Goal: Task Accomplishment & Management: Use online tool/utility

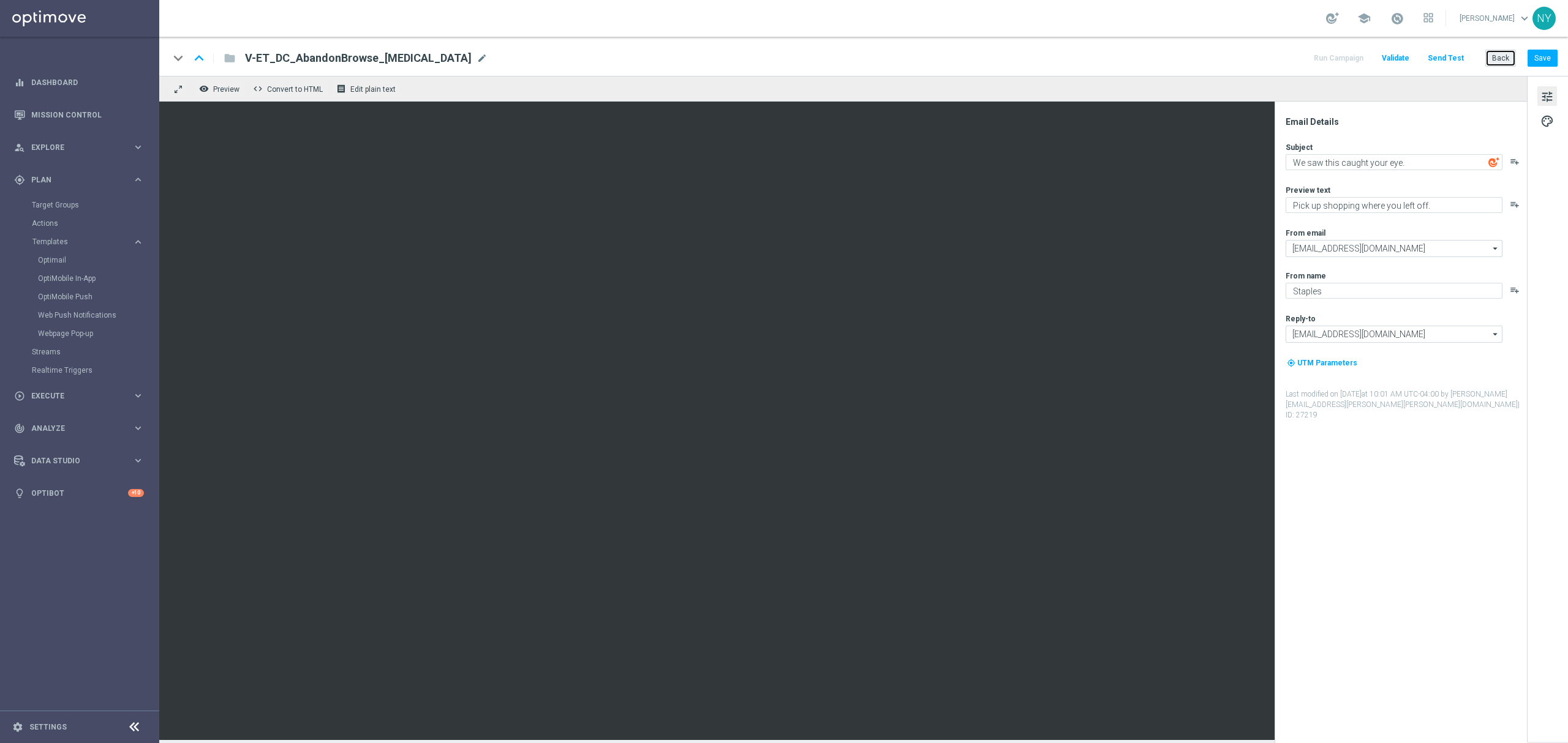
click at [1507, 56] on button "Back" at bounding box center [1501, 58] width 31 height 17
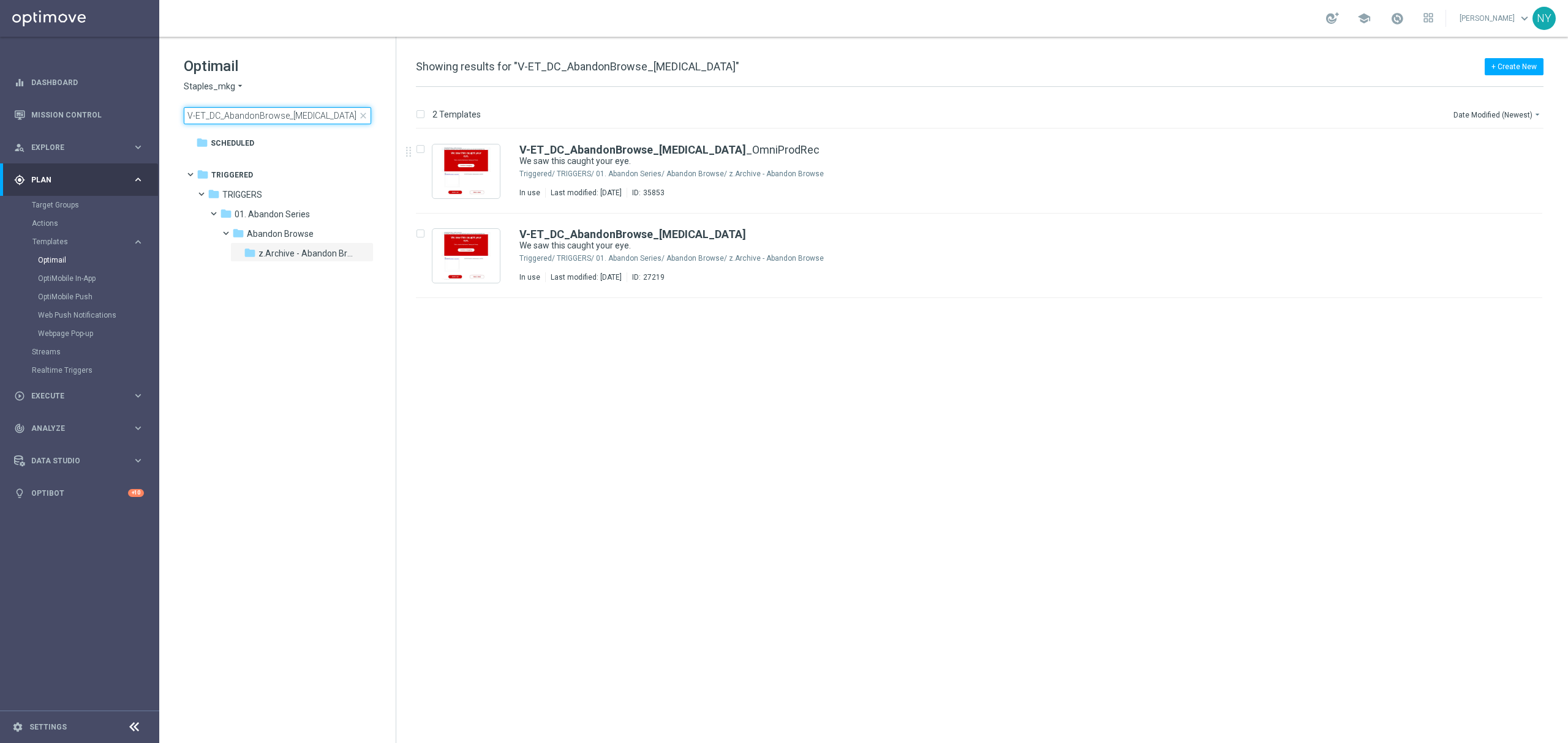
click at [302, 115] on input "V-ET_DC_AbandonBrowse_T3" at bounding box center [277, 116] width 187 height 17
drag, startPoint x: 204, startPoint y: 110, endPoint x: -92, endPoint y: 74, distance: 298.2
click at [0, 74] on html "equalizer Dashboard Mission Control" at bounding box center [784, 371] width 1568 height 743
type input "churn"
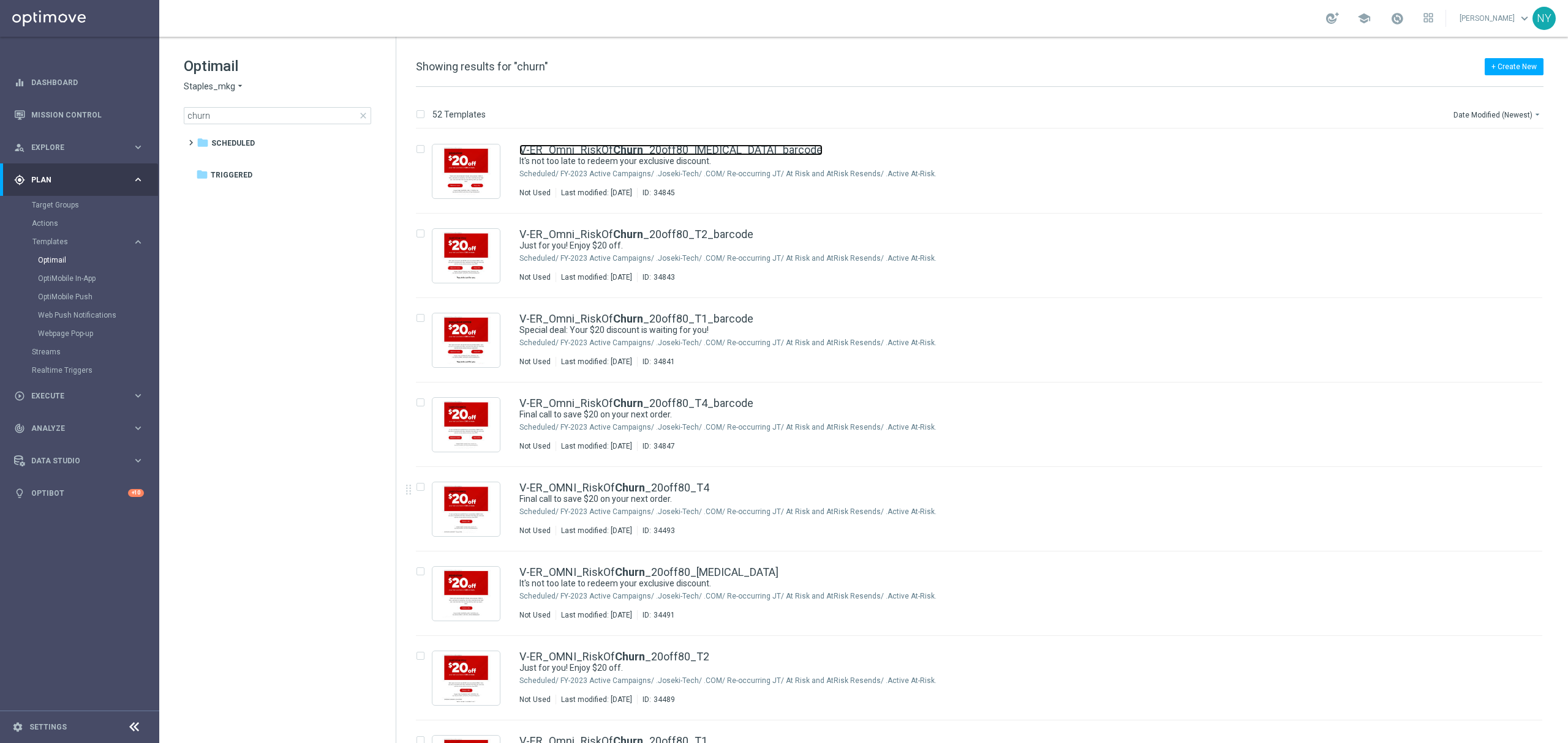
drag, startPoint x: 609, startPoint y: 148, endPoint x: 254, endPoint y: 109, distance: 357.1
click at [609, 148] on link "V-ER_Omni_RiskOf Churn _20off80_[MEDICAL_DATA]_barcode" at bounding box center [671, 149] width 303 height 11
click at [697, 317] on link "V-ER_Omni_RiskOf Churn _20off80_T1_barcode" at bounding box center [636, 319] width 234 height 11
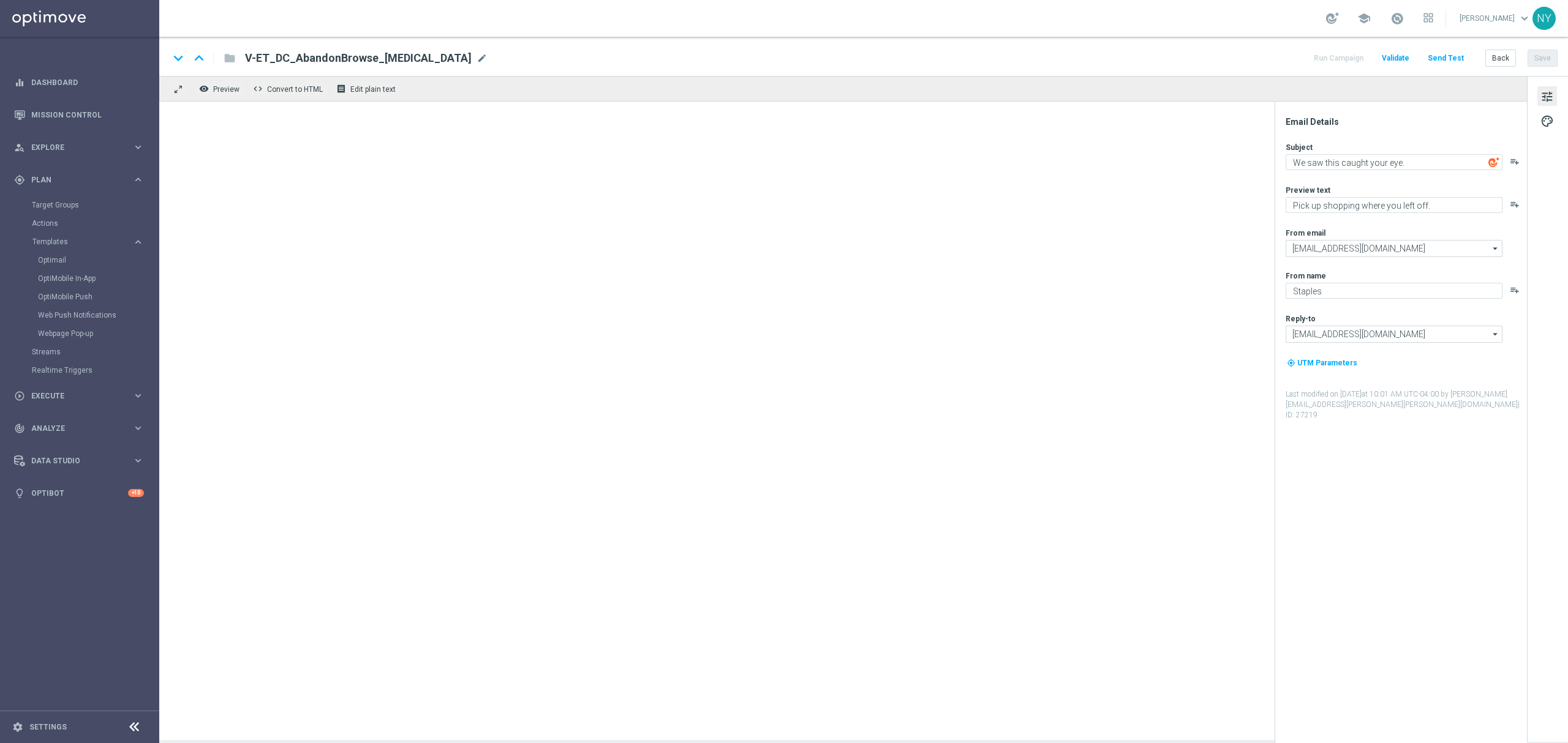
type textarea "It's not too late to redeem your exclusive discount."
type textarea "You've got $20 off your next order."
type input "[EMAIL_ADDRESS][DOMAIN_NAME]"
type textarea "Special deal: Your $20 discount is waiting for you!"
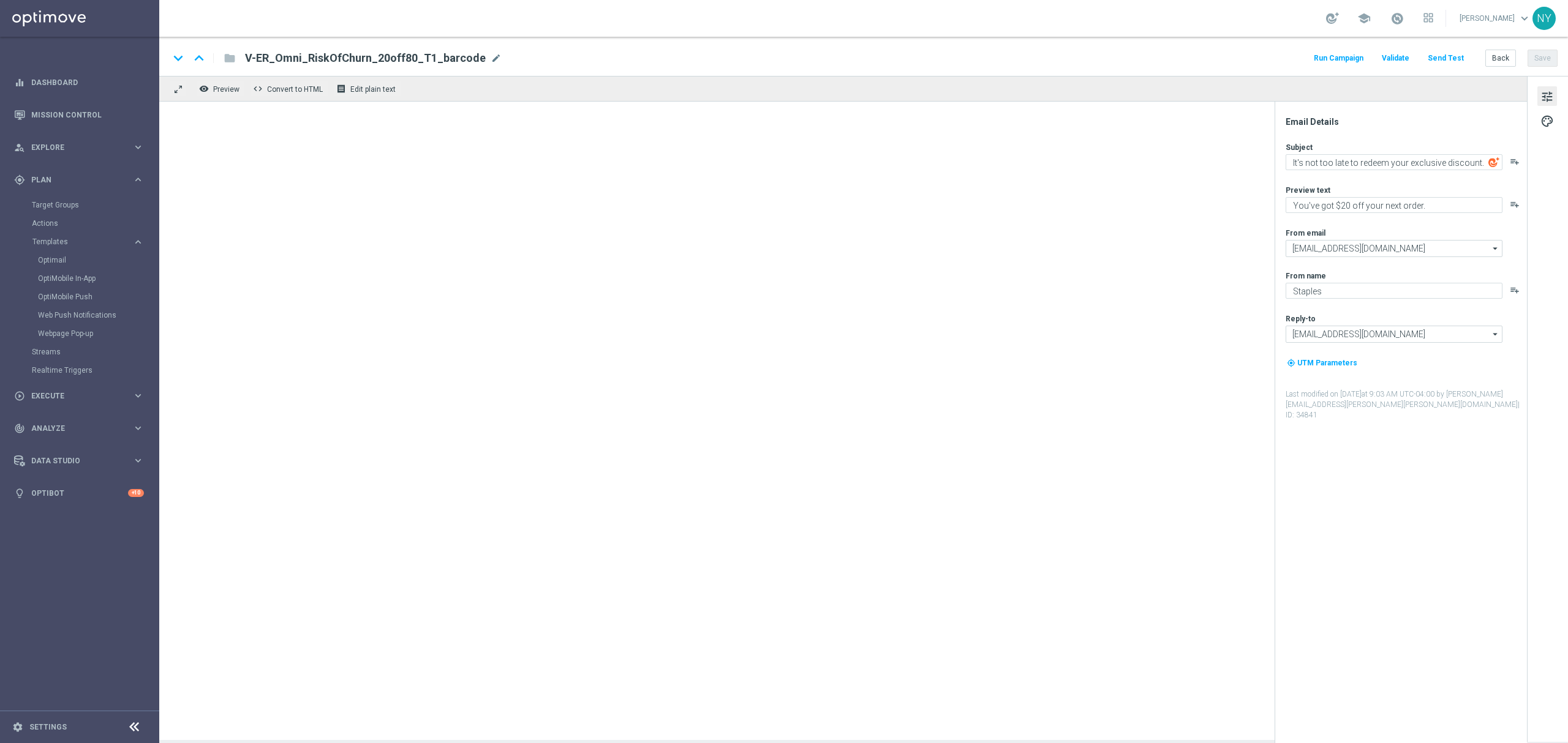
type textarea "Ready. Set. Claim."
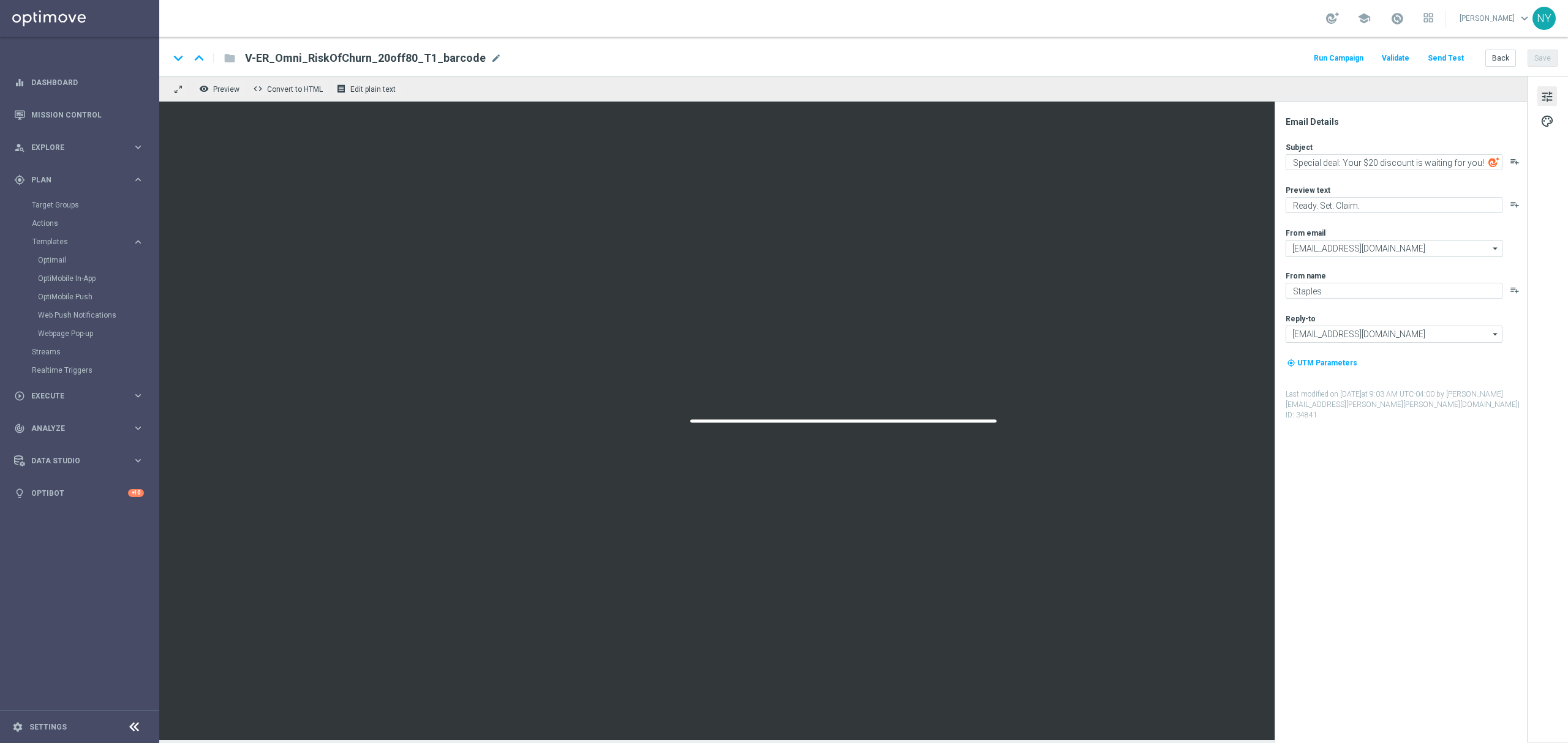
type textarea "Special deal: Your $20 discount is waiting for you!"
type textarea "Ready. Set. Claim."
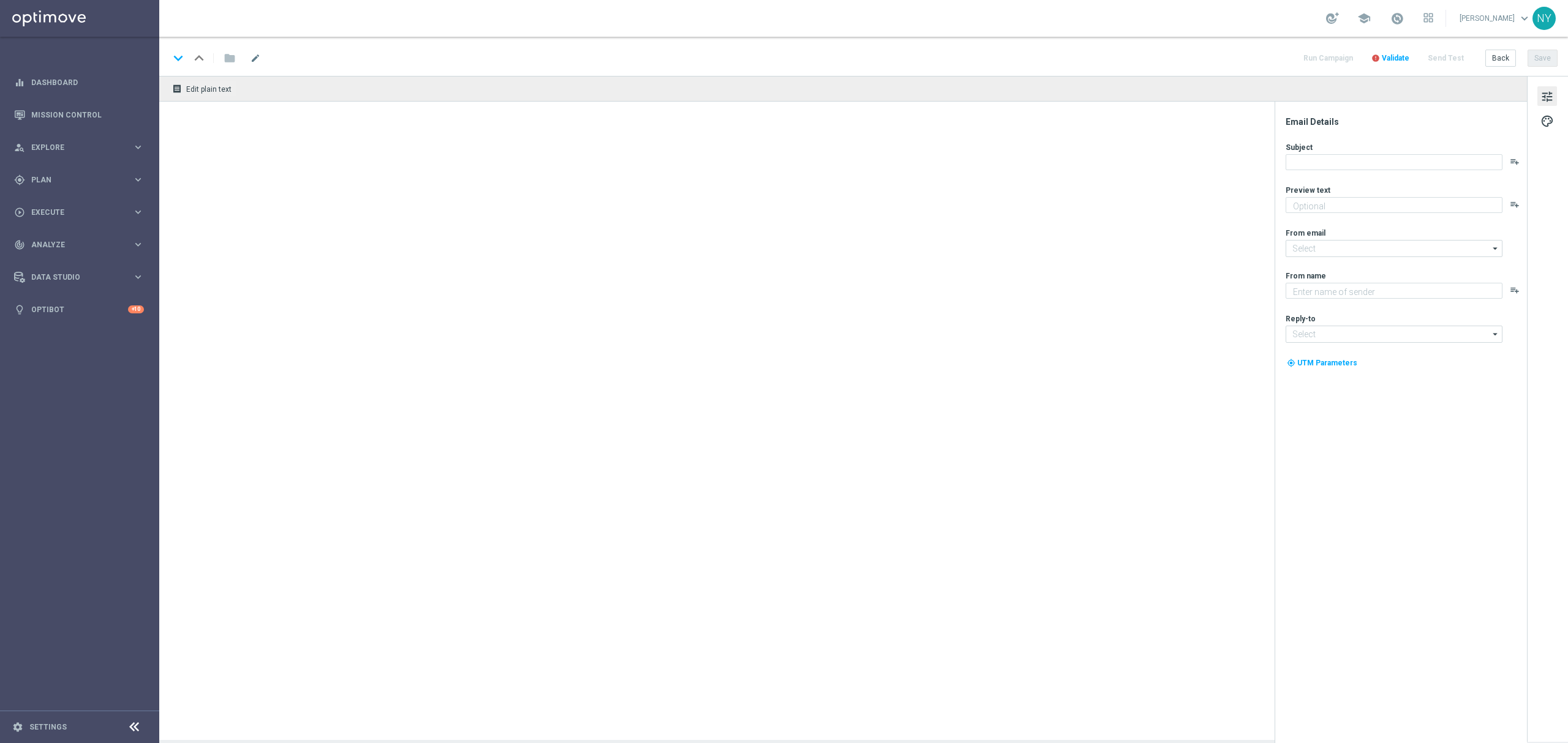
type textarea "Ready. Set. Claim."
type textarea "Staples"
type input "[EMAIL_ADDRESS][DOMAIN_NAME]"
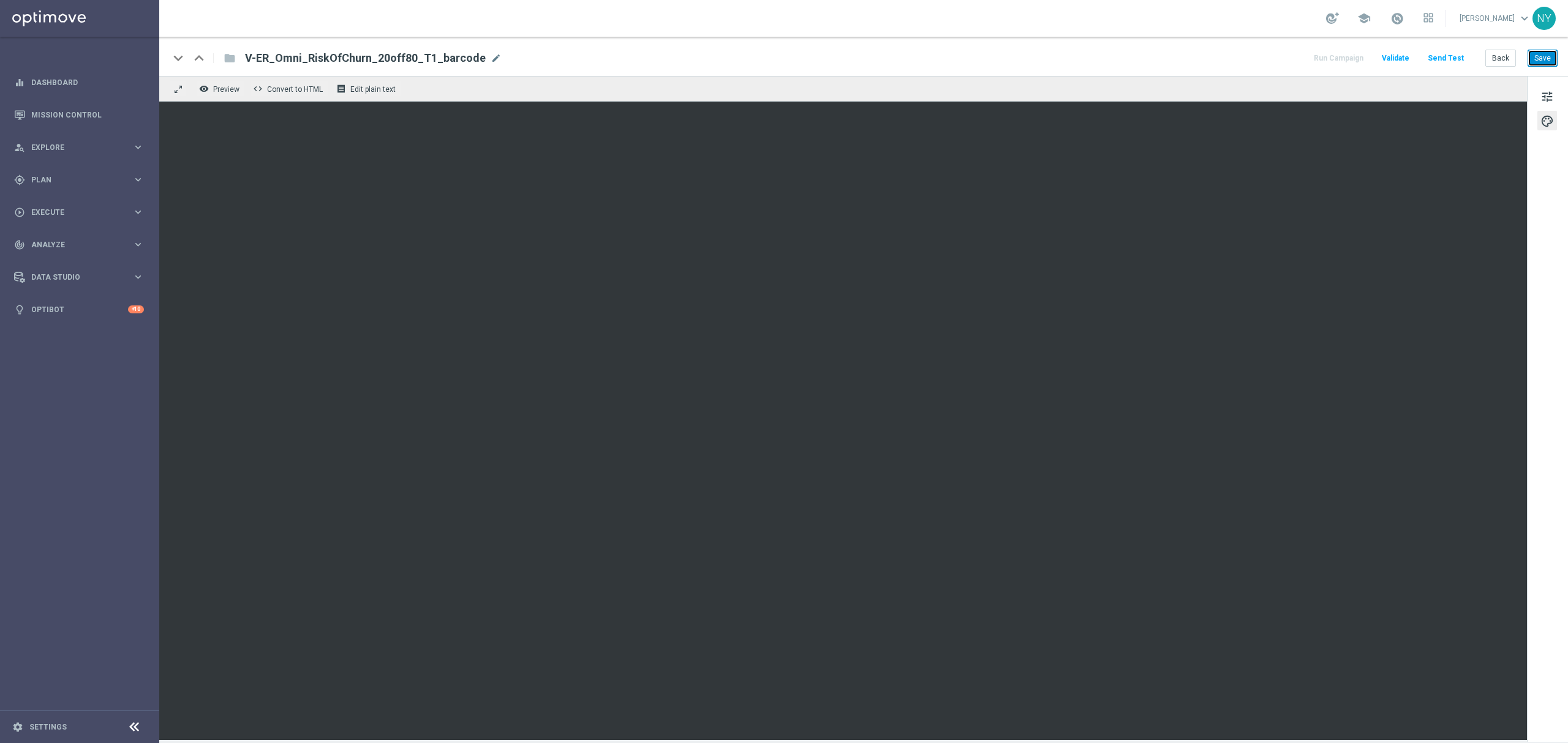
click at [1541, 56] on button "Save" at bounding box center [1543, 58] width 30 height 17
click at [1451, 54] on button "Send Test" at bounding box center [1446, 58] width 40 height 16
click at [1448, 60] on button "Send Test" at bounding box center [1446, 58] width 40 height 16
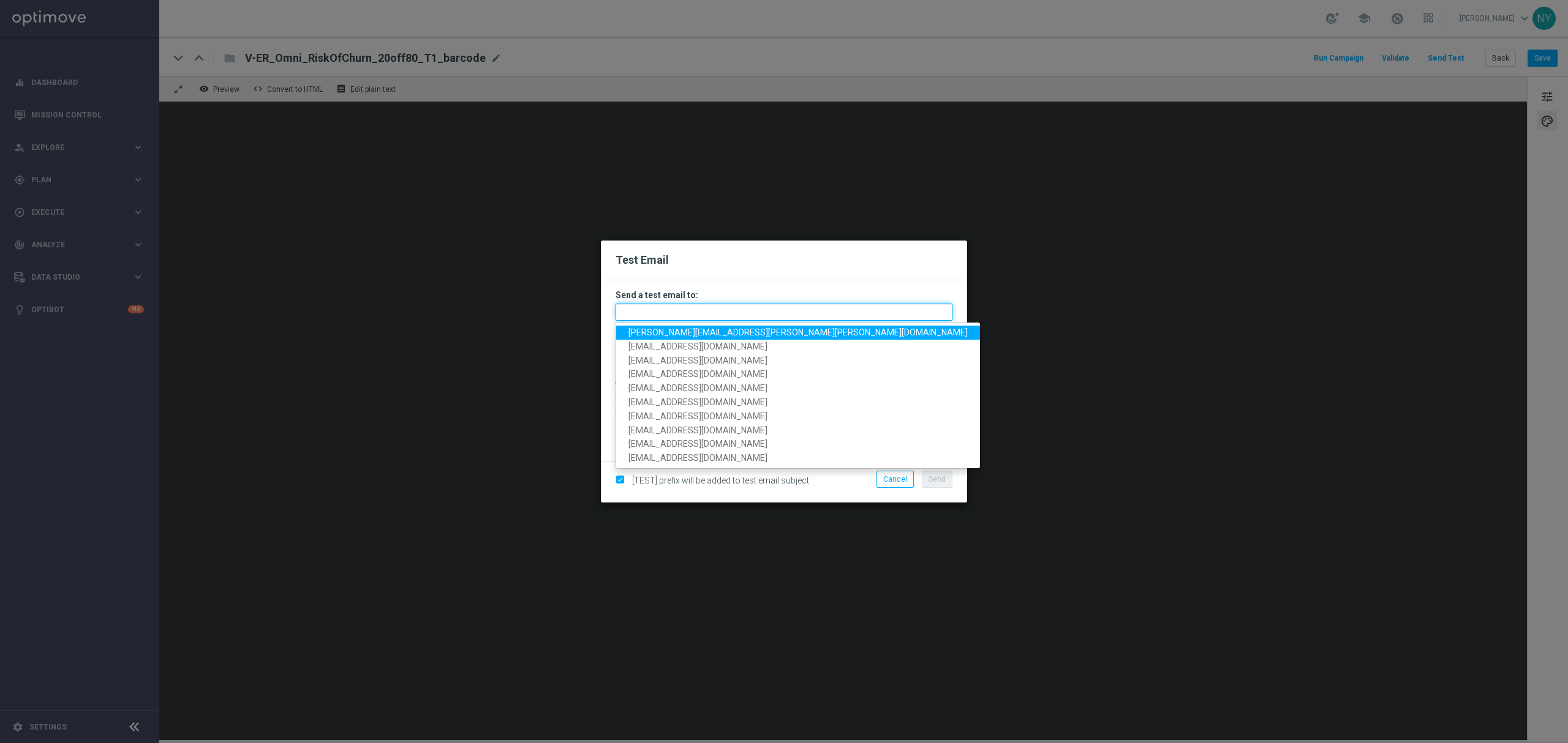
click at [642, 314] on input "text" at bounding box center [784, 313] width 337 height 17
paste input "[EMAIL_ADDRESS][DOMAIN_NAME]"
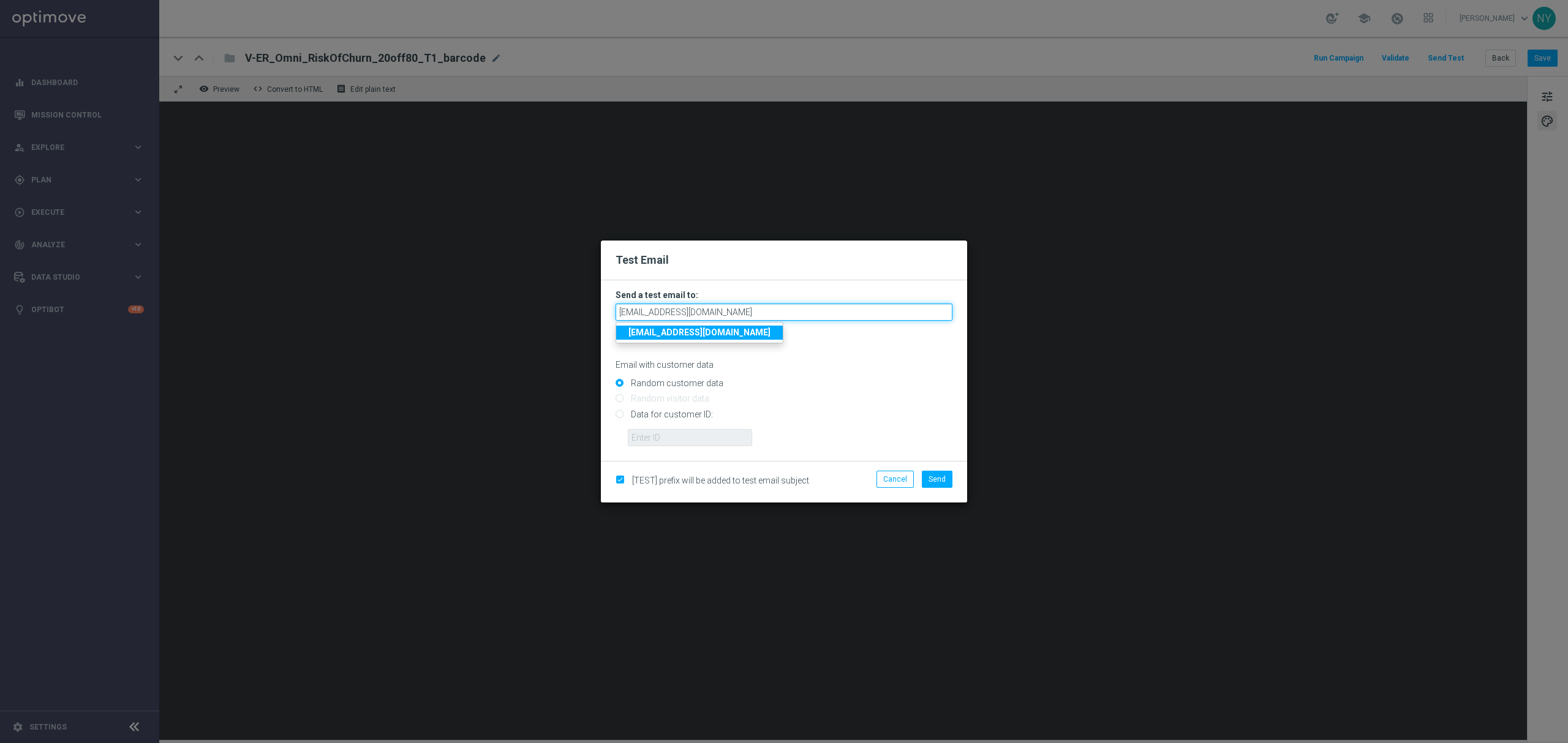
type input "[EMAIL_ADDRESS][DOMAIN_NAME]"
click at [807, 339] on div "Email with customer data" at bounding box center [784, 355] width 337 height 33
click at [618, 417] on input "Data for customer ID:" at bounding box center [784, 419] width 337 height 17
radio input "true"
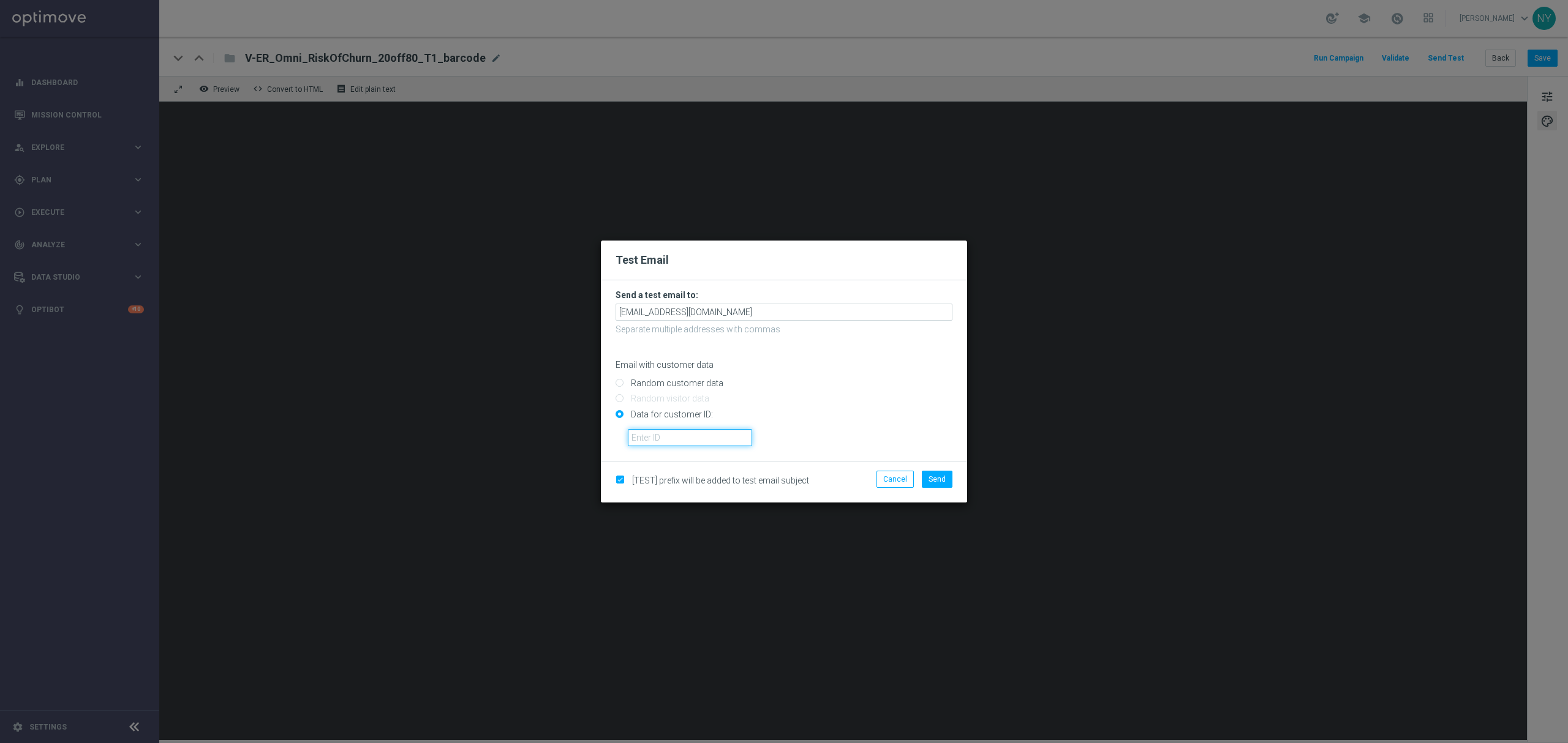
click at [643, 439] on input "text" at bounding box center [690, 438] width 124 height 17
click at [647, 439] on input "text" at bounding box center [690, 438] width 124 height 17
paste input "10000020539"
type input "10000020539"
click at [944, 479] on span "Send" at bounding box center [937, 480] width 17 height 9
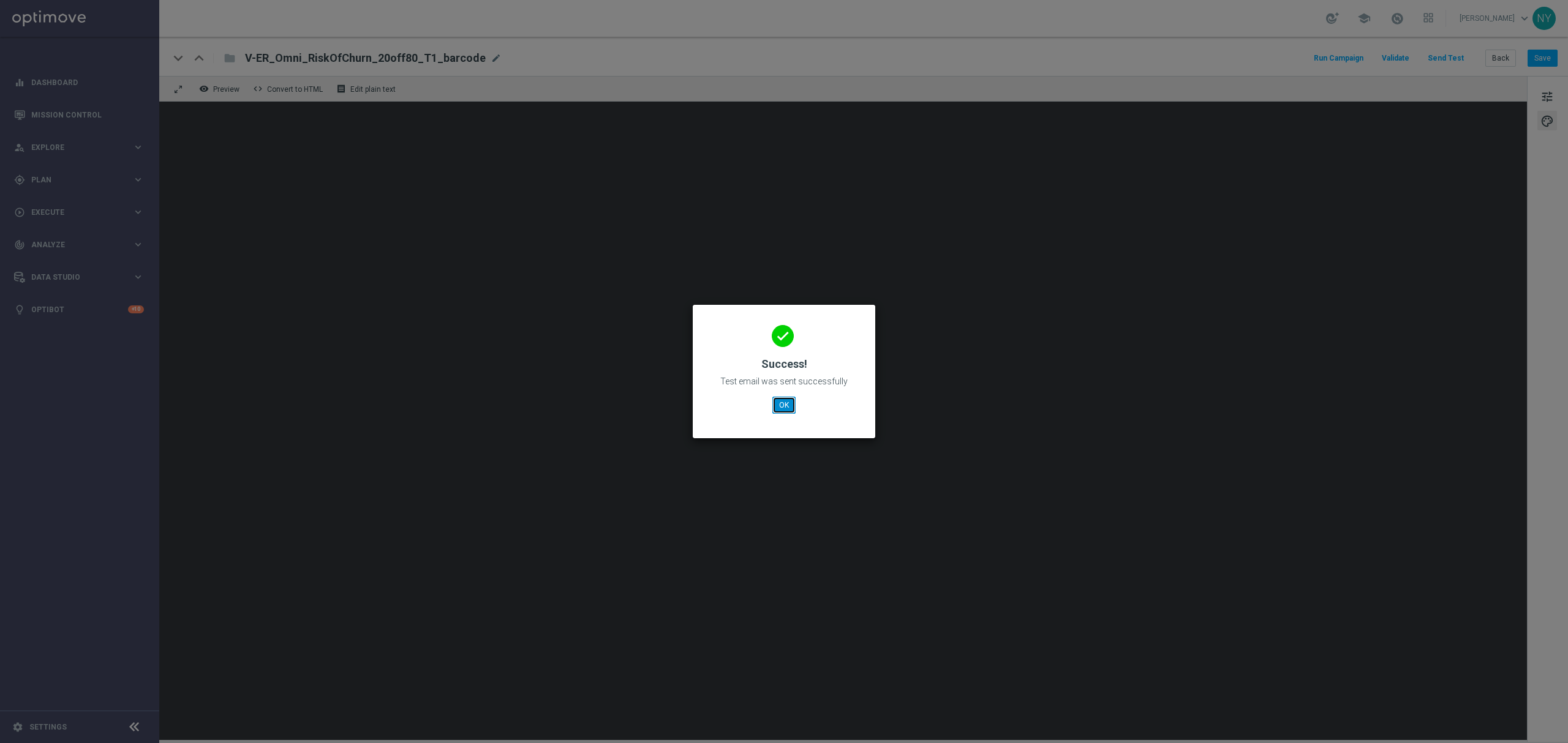
drag, startPoint x: 782, startPoint y: 402, endPoint x: 773, endPoint y: 390, distance: 15.0
click at [780, 403] on button "OK" at bounding box center [784, 406] width 23 height 17
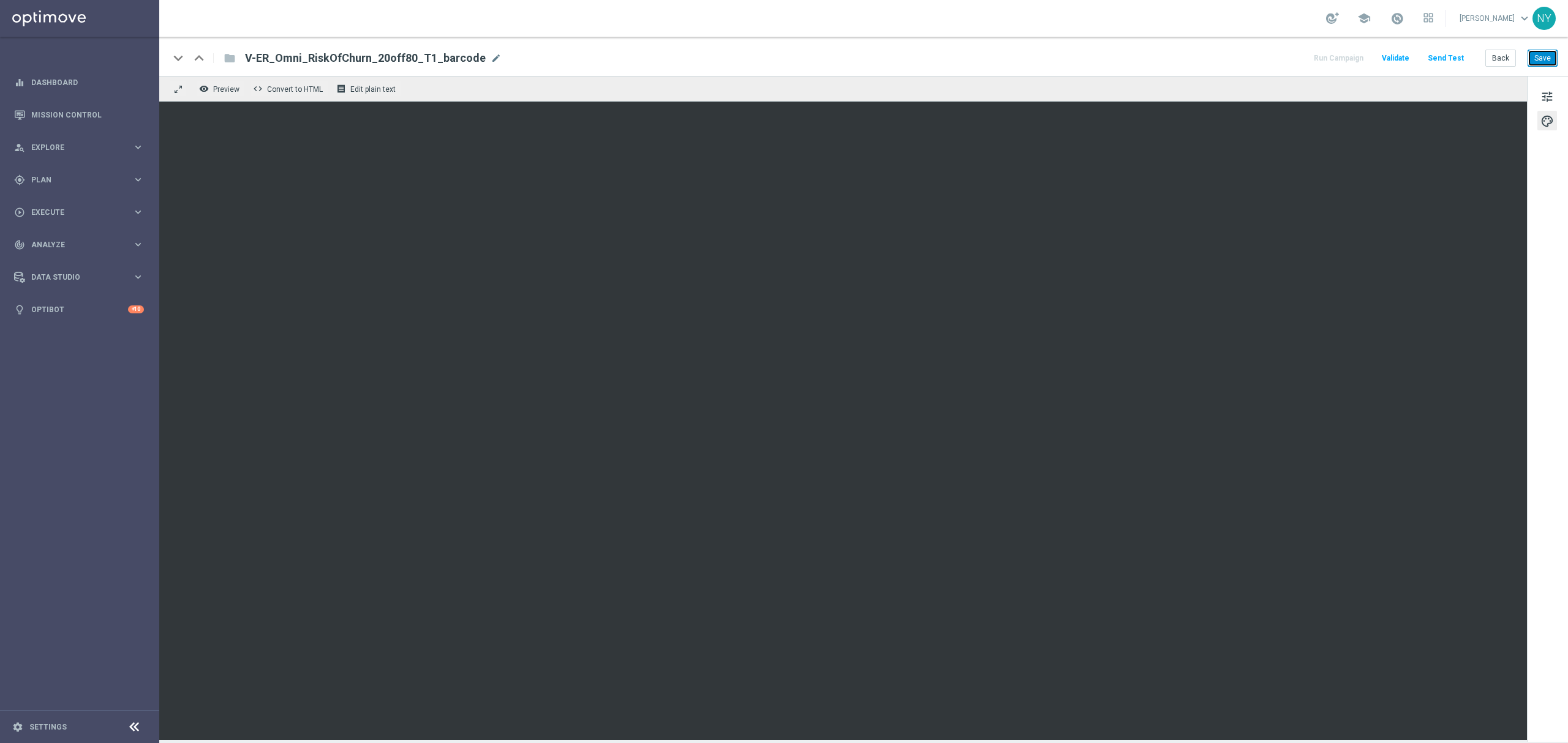
click at [1534, 52] on button "Save" at bounding box center [1543, 58] width 30 height 17
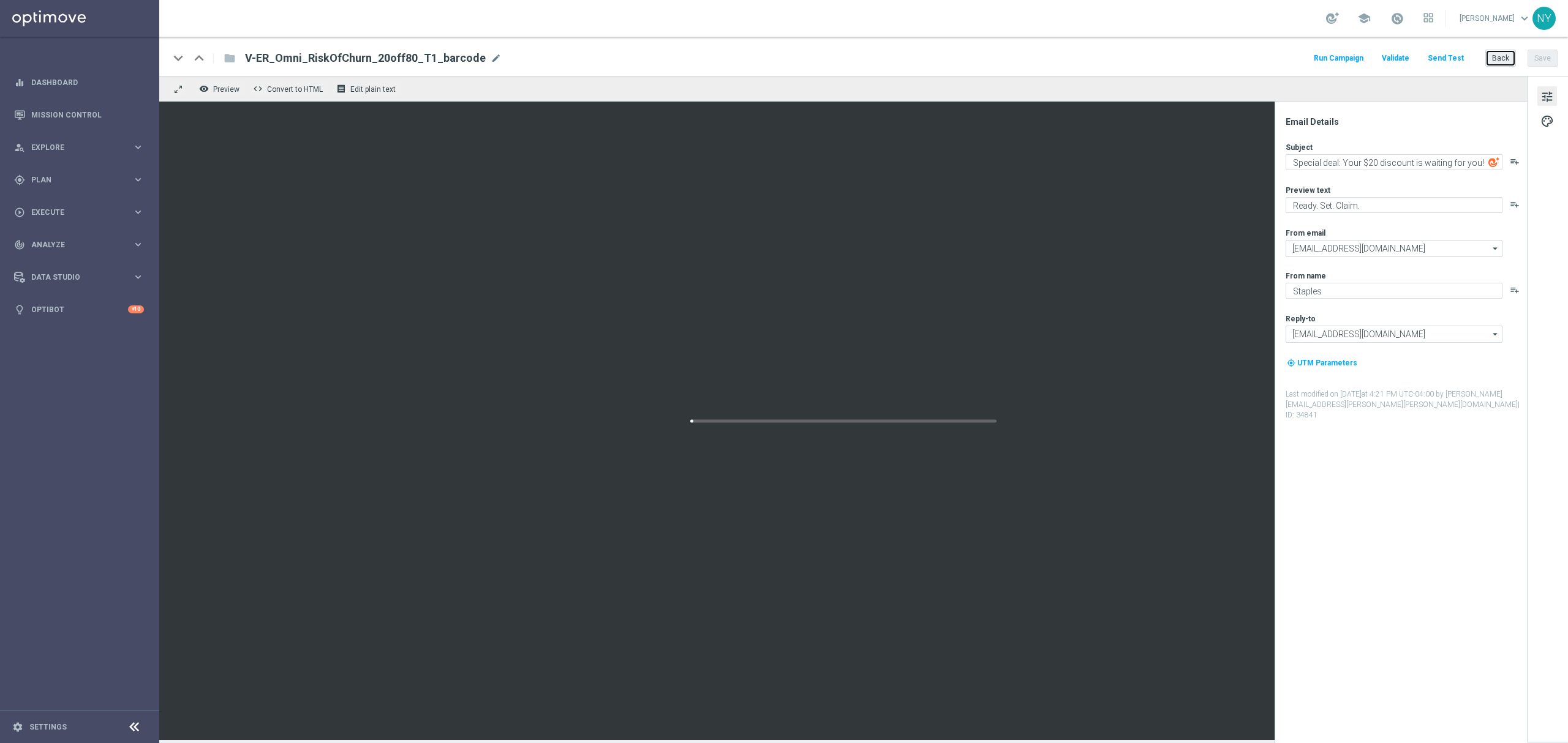
click at [1500, 57] on button "Back" at bounding box center [1501, 58] width 31 height 17
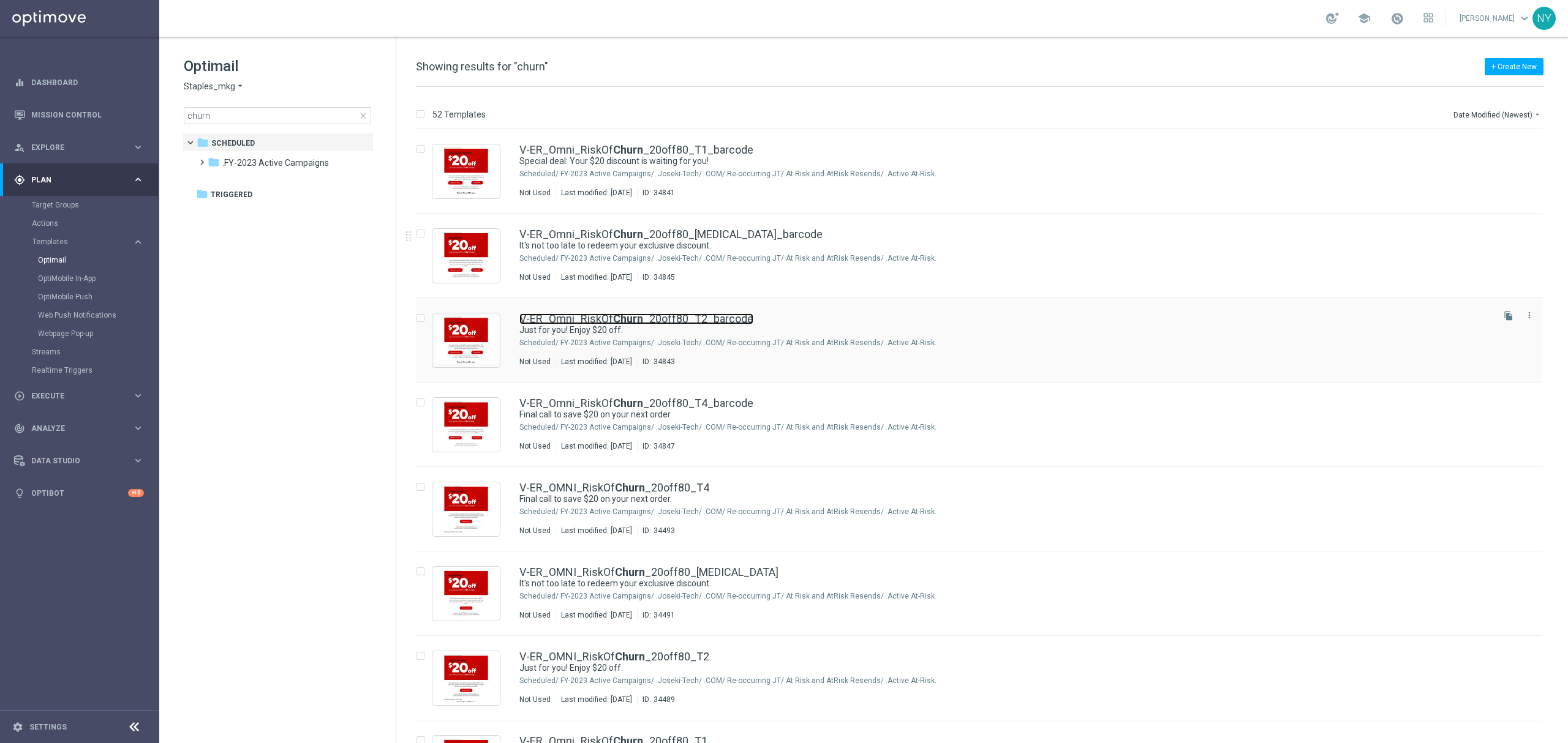
click at [625, 314] on b "Churn" at bounding box center [628, 318] width 30 height 13
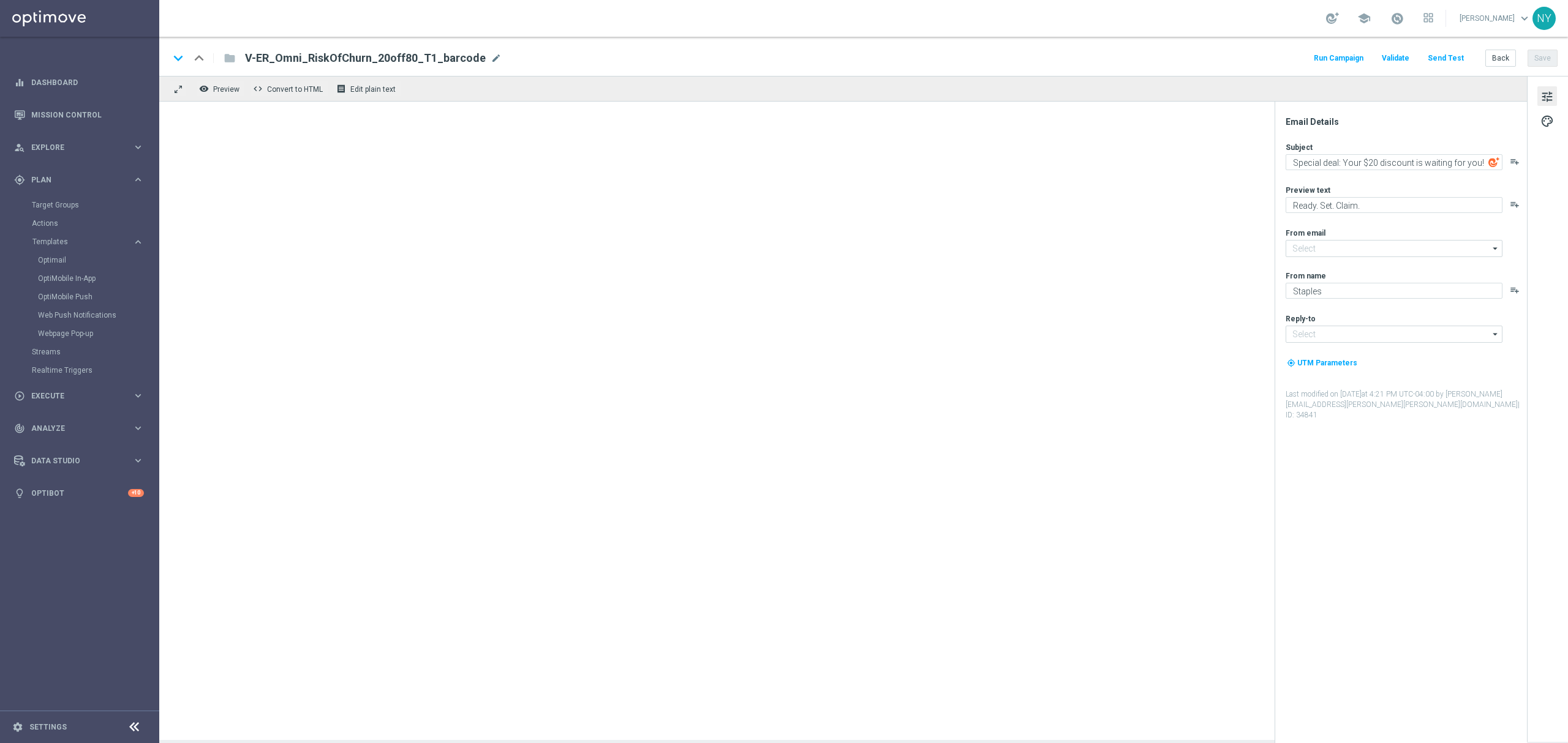
click at [694, 320] on div at bounding box center [843, 420] width 1368 height 638
type input "[EMAIL_ADDRESS][DOMAIN_NAME]"
type textarea "Just for you! Enjoy $20 off."
type textarea "But only for a limited time."
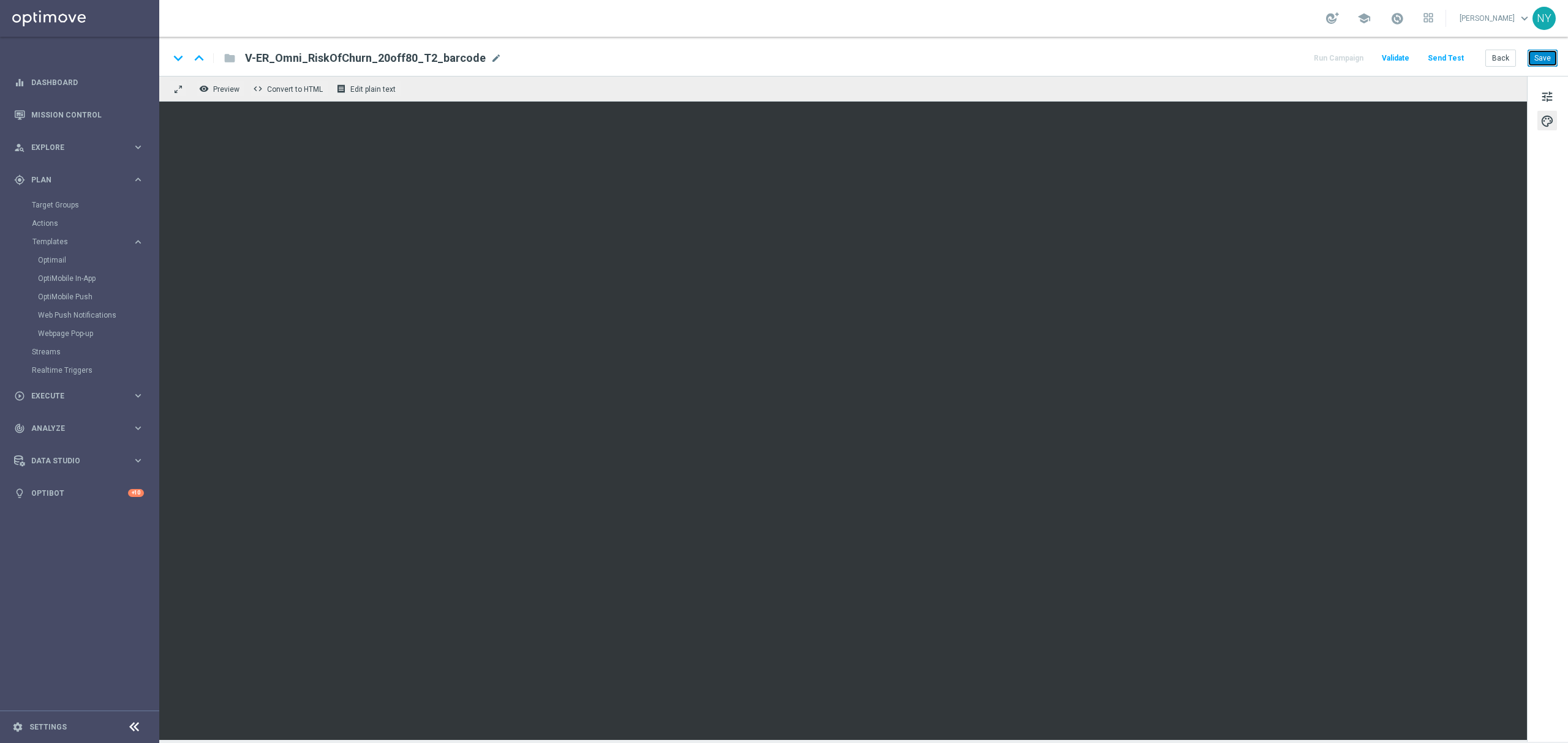
click at [1544, 60] on button "Save" at bounding box center [1543, 58] width 30 height 17
click at [1438, 55] on button "Send Test" at bounding box center [1446, 58] width 40 height 16
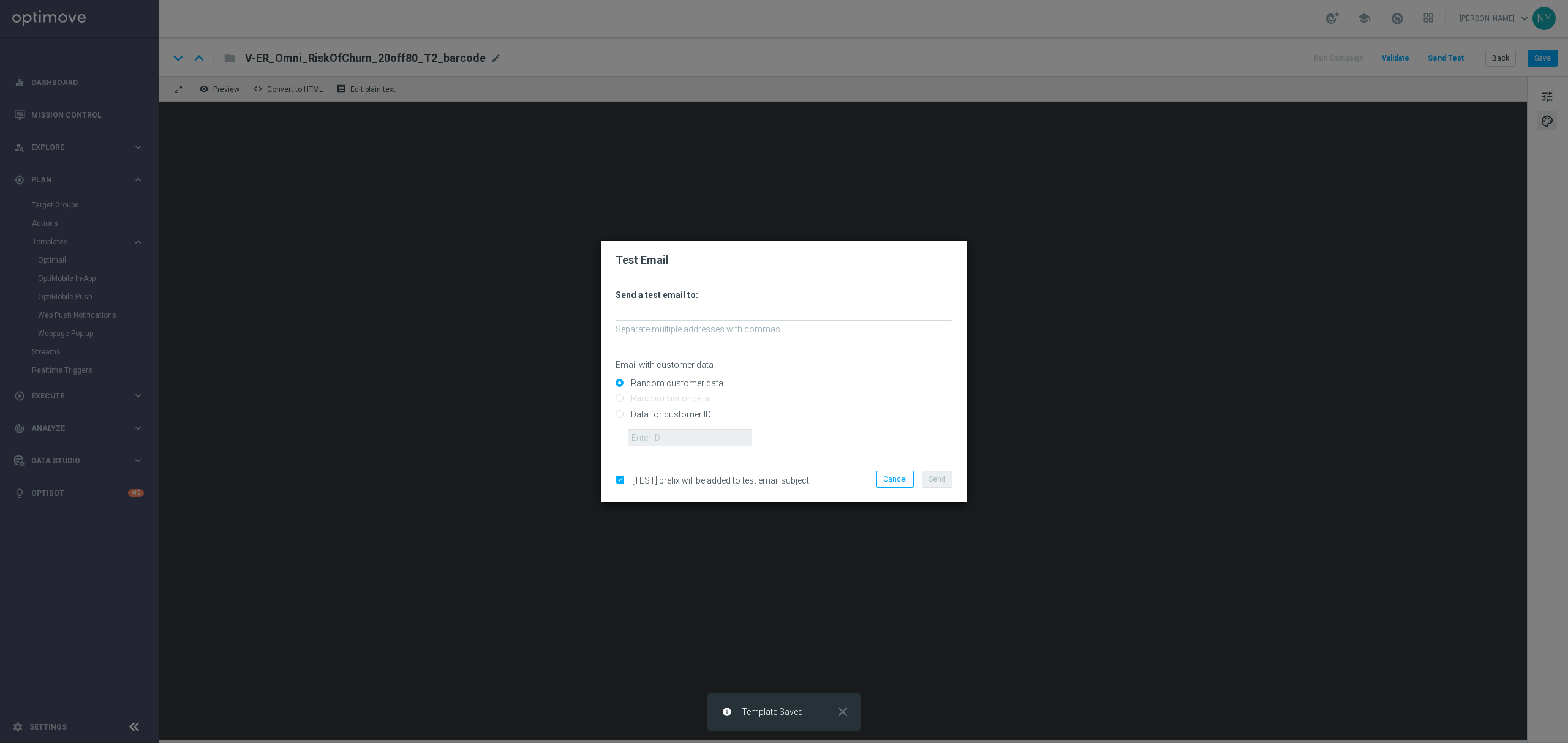
click at [128, 96] on modal-container "Test Email Send a test email to: Separate multiple addresses with commas Email …" at bounding box center [784, 371] width 1568 height 743
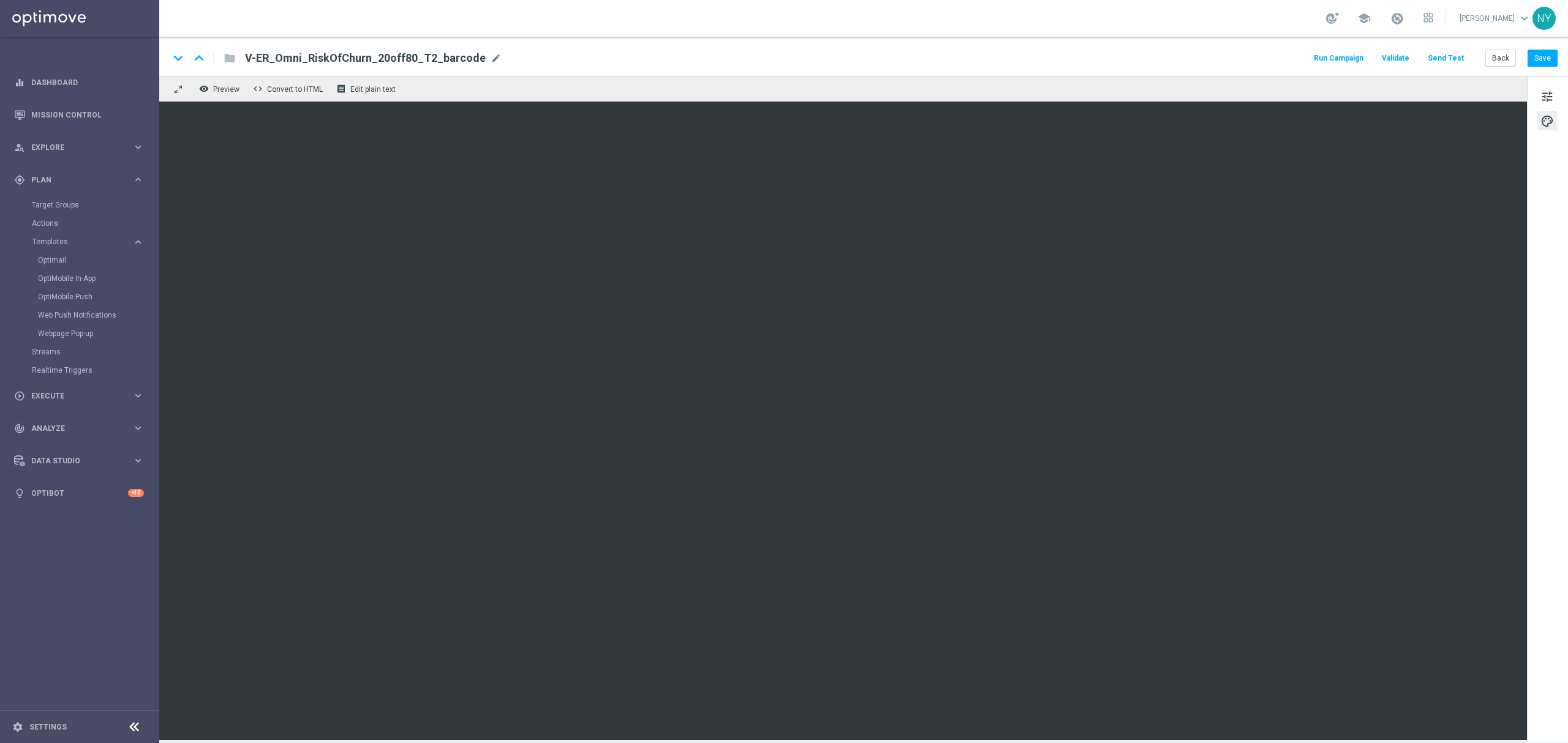
click at [1446, 56] on button "Send Test" at bounding box center [1446, 58] width 40 height 16
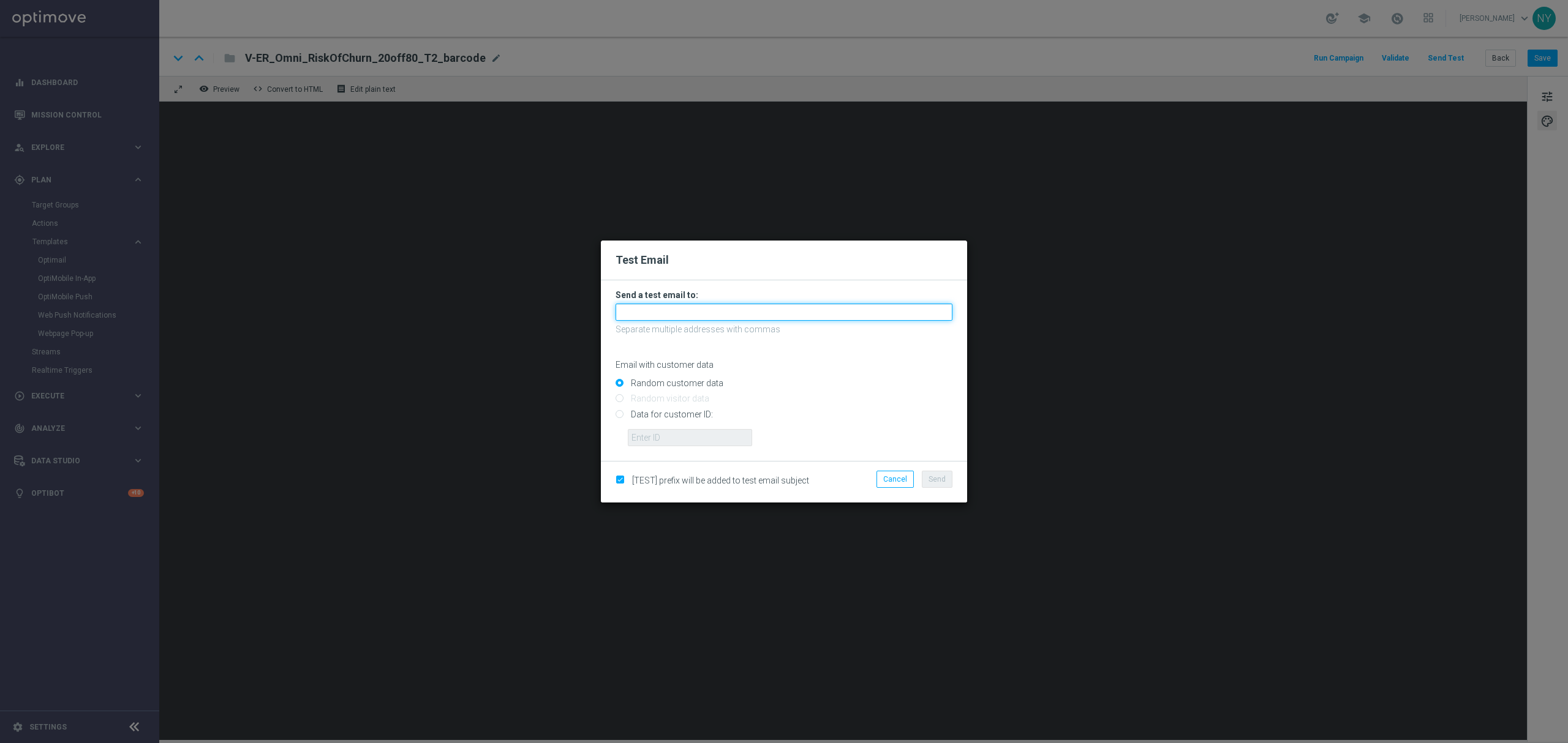
click at [640, 310] on input "text" at bounding box center [784, 313] width 337 height 17
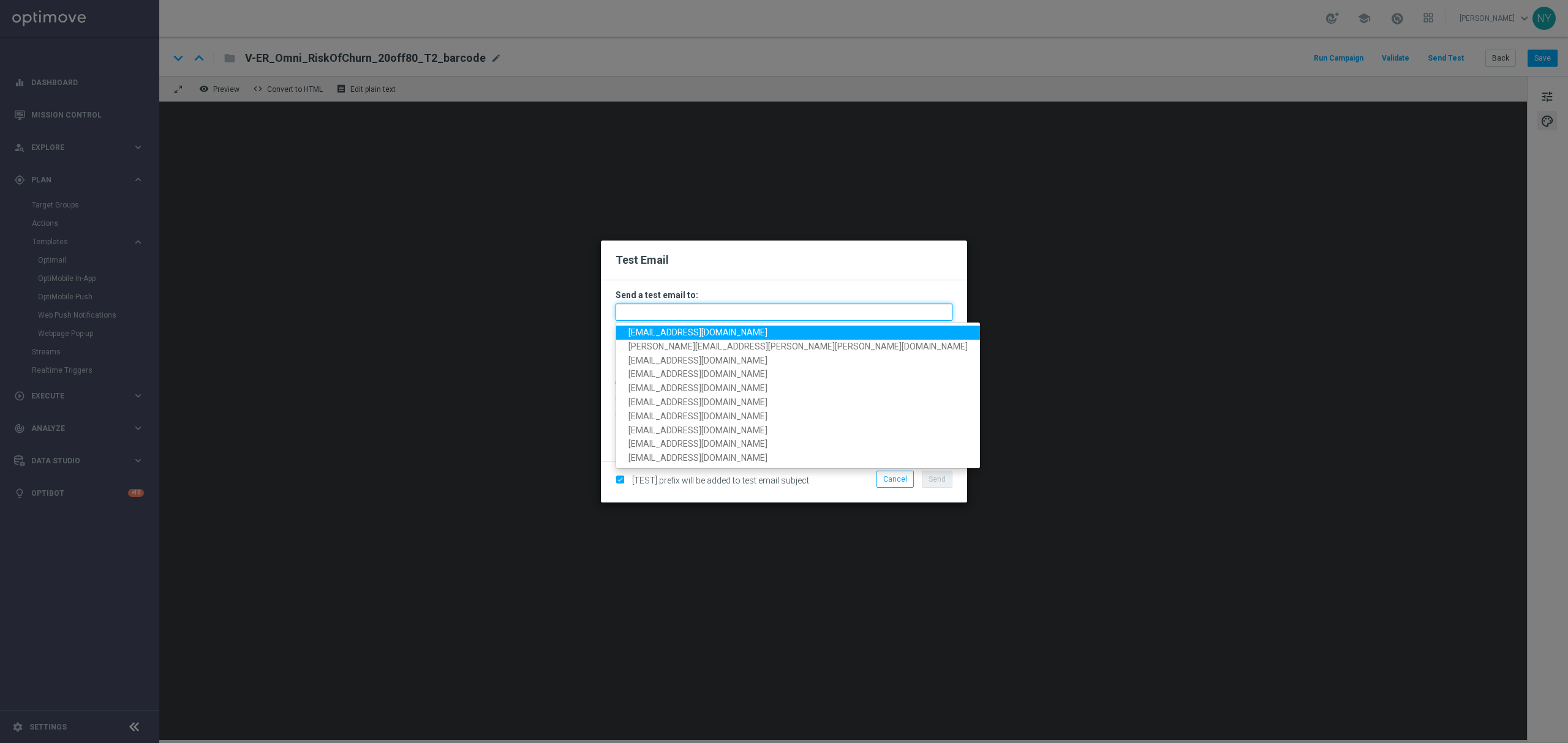
paste input "[EMAIL_ADDRESS][DOMAIN_NAME]"
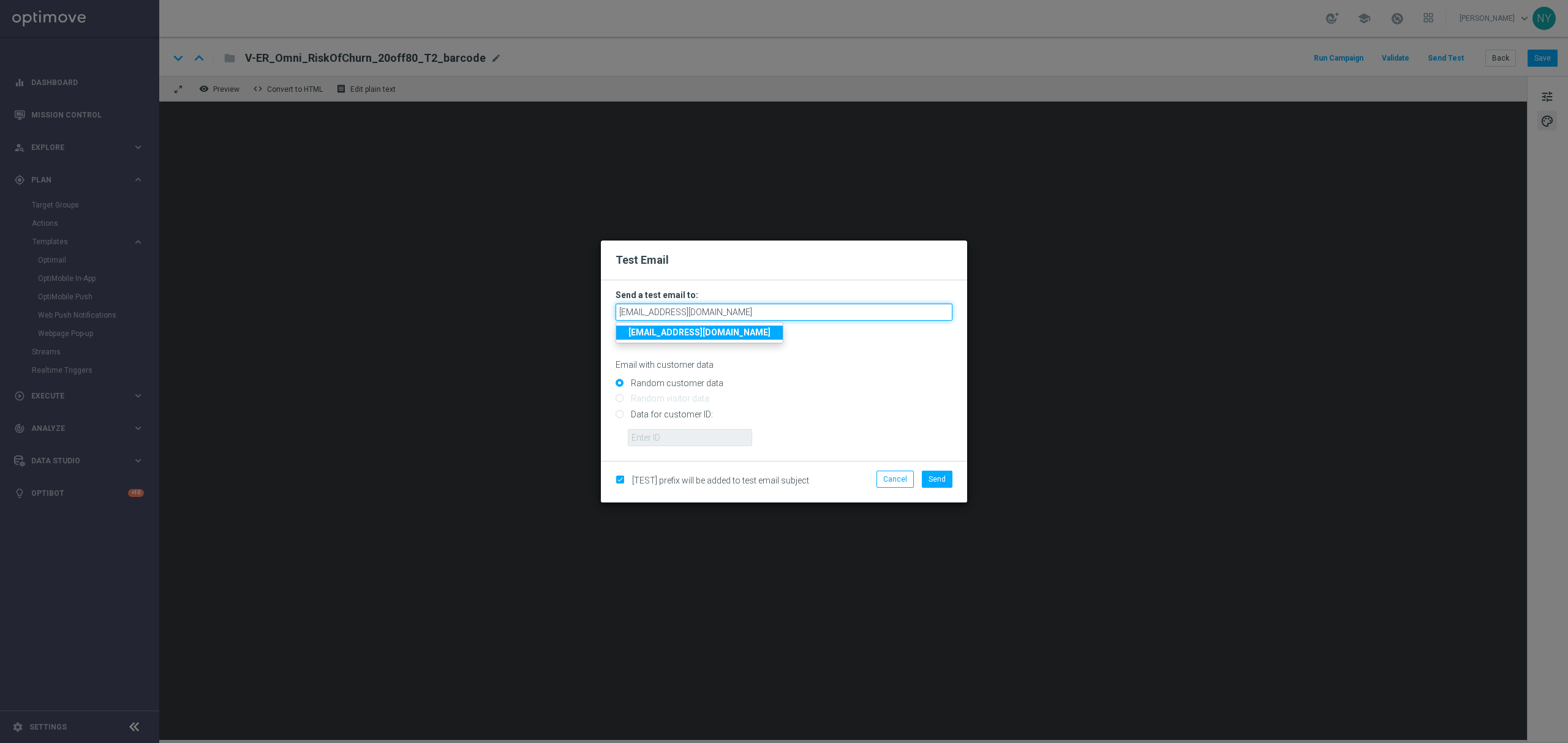
type input "[EMAIL_ADDRESS][DOMAIN_NAME]"
click at [868, 384] on input "Random customer data" at bounding box center [784, 389] width 337 height 17
click at [620, 414] on input "Data for customer ID:" at bounding box center [784, 419] width 337 height 17
radio input "true"
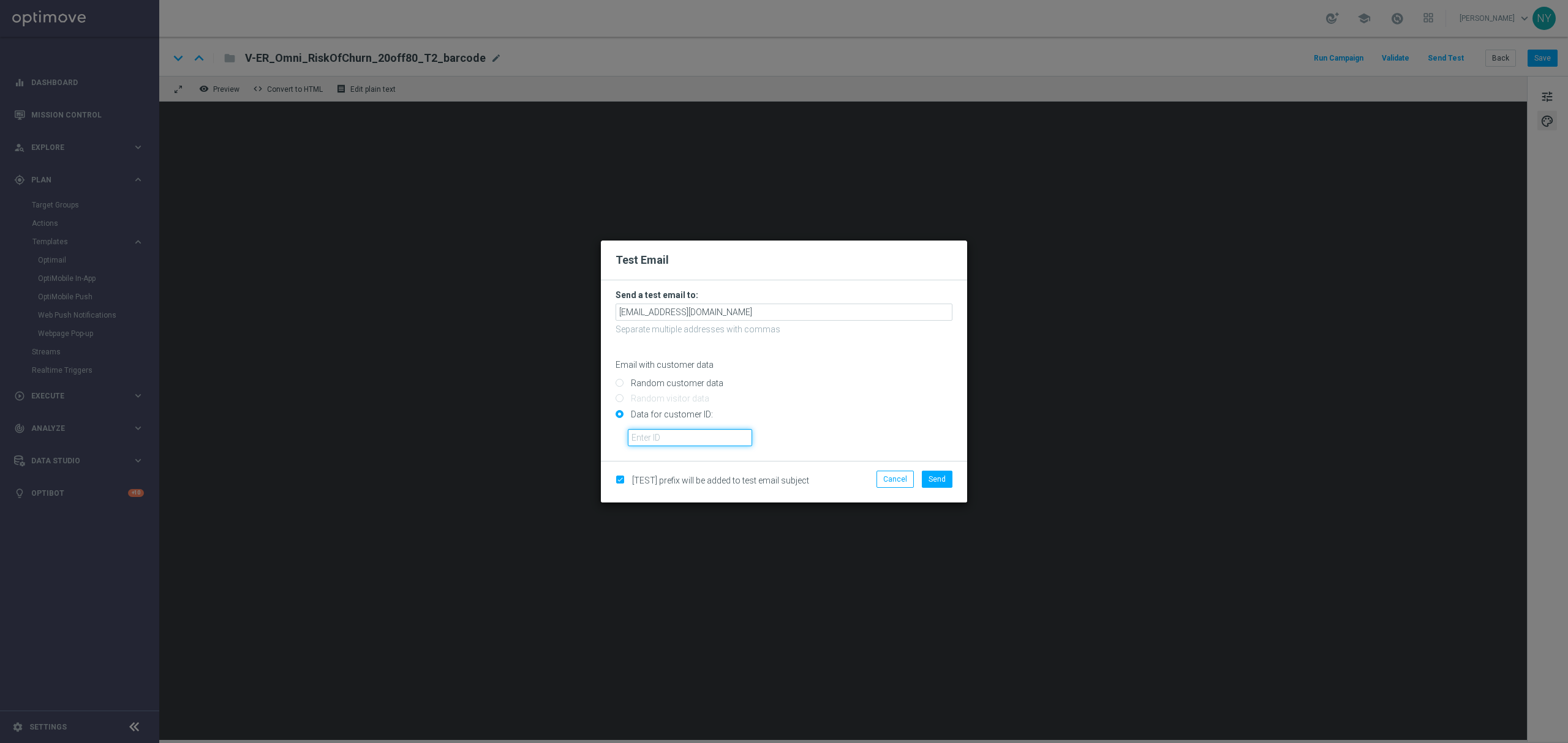
click at [637, 446] on input "text" at bounding box center [690, 438] width 124 height 17
click at [655, 439] on input "text" at bounding box center [690, 438] width 124 height 17
paste input "10000020539"
type input "10000020539"
click at [931, 473] on button "Send" at bounding box center [937, 480] width 31 height 17
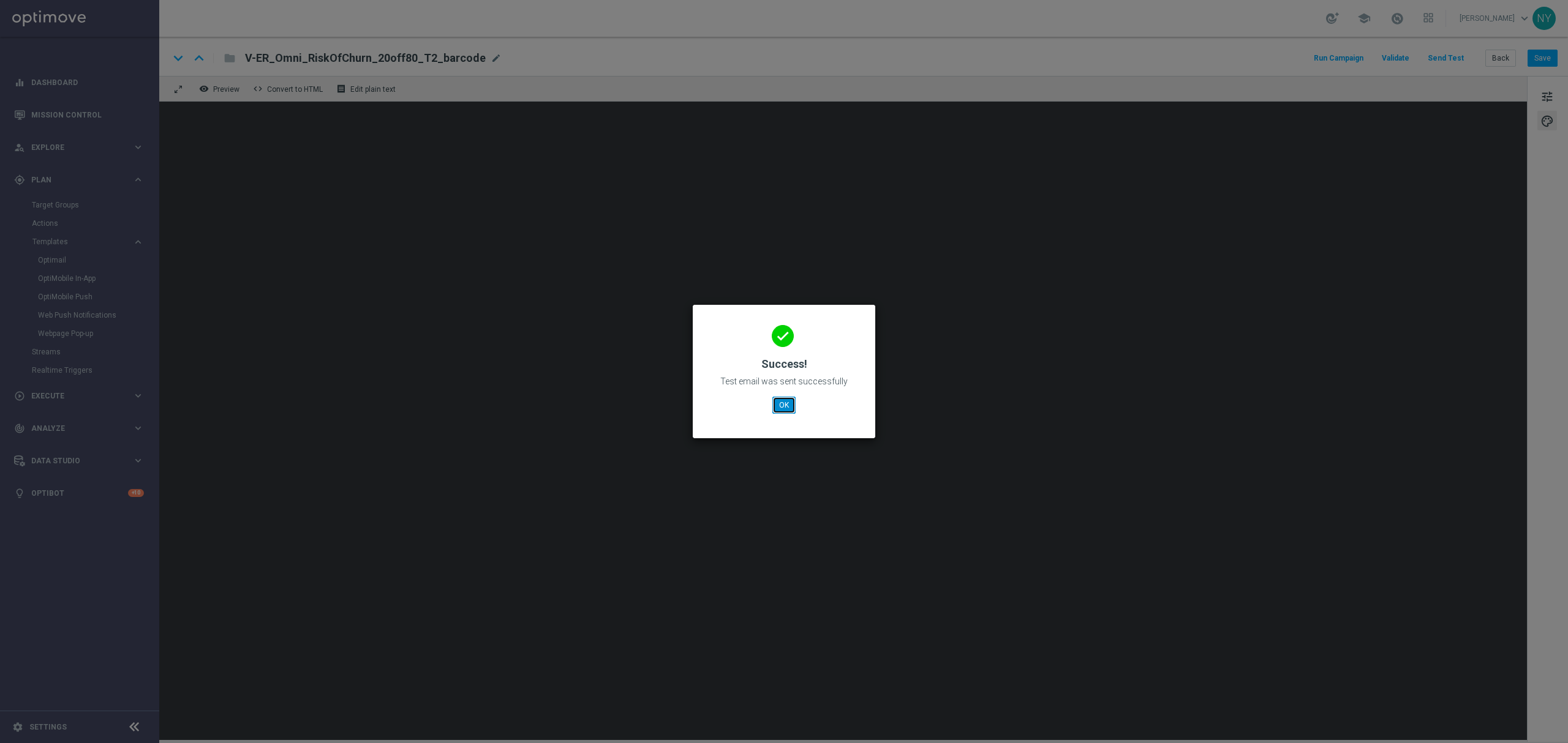
click at [789, 407] on button "OK" at bounding box center [784, 406] width 23 height 17
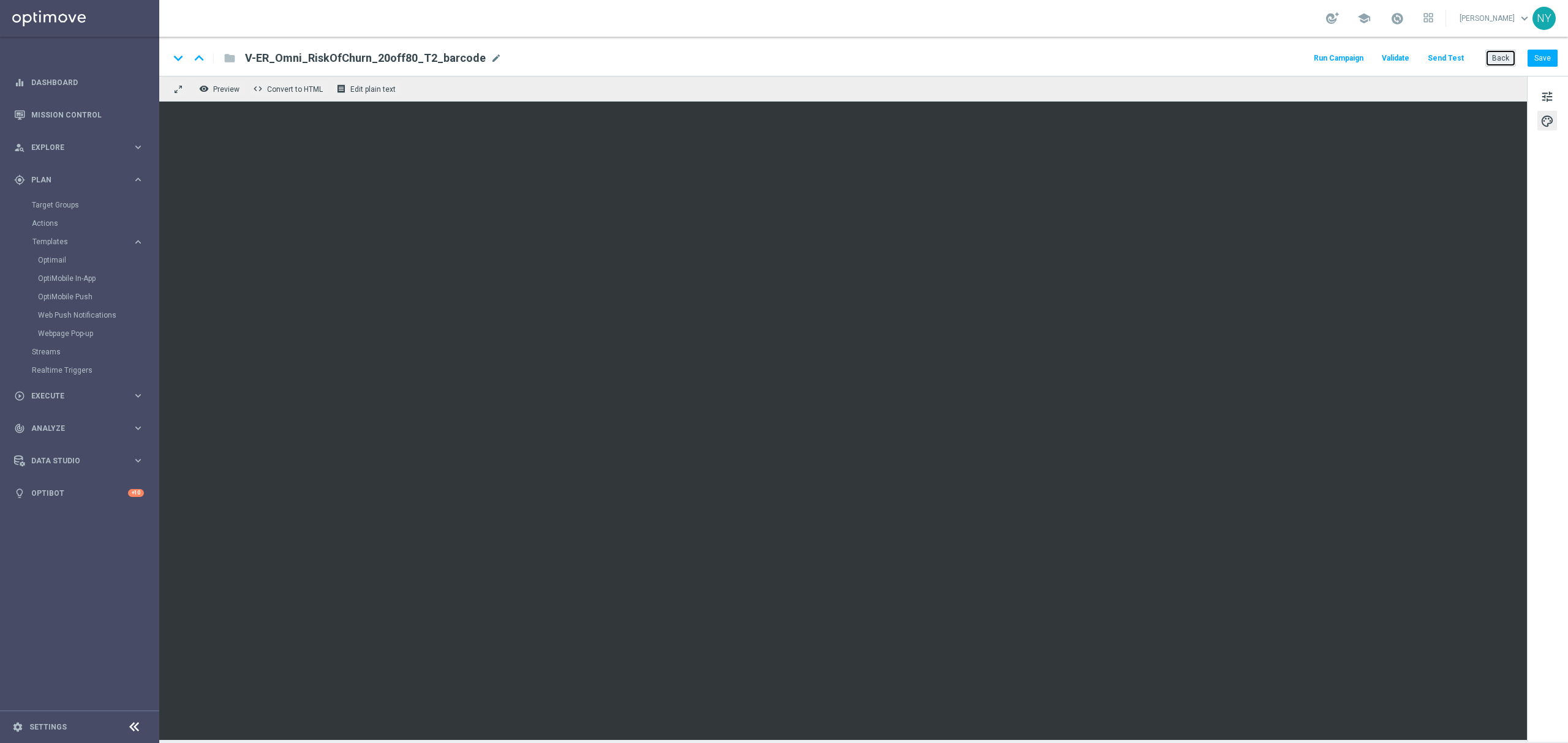
click at [1497, 55] on button "Back" at bounding box center [1501, 58] width 31 height 17
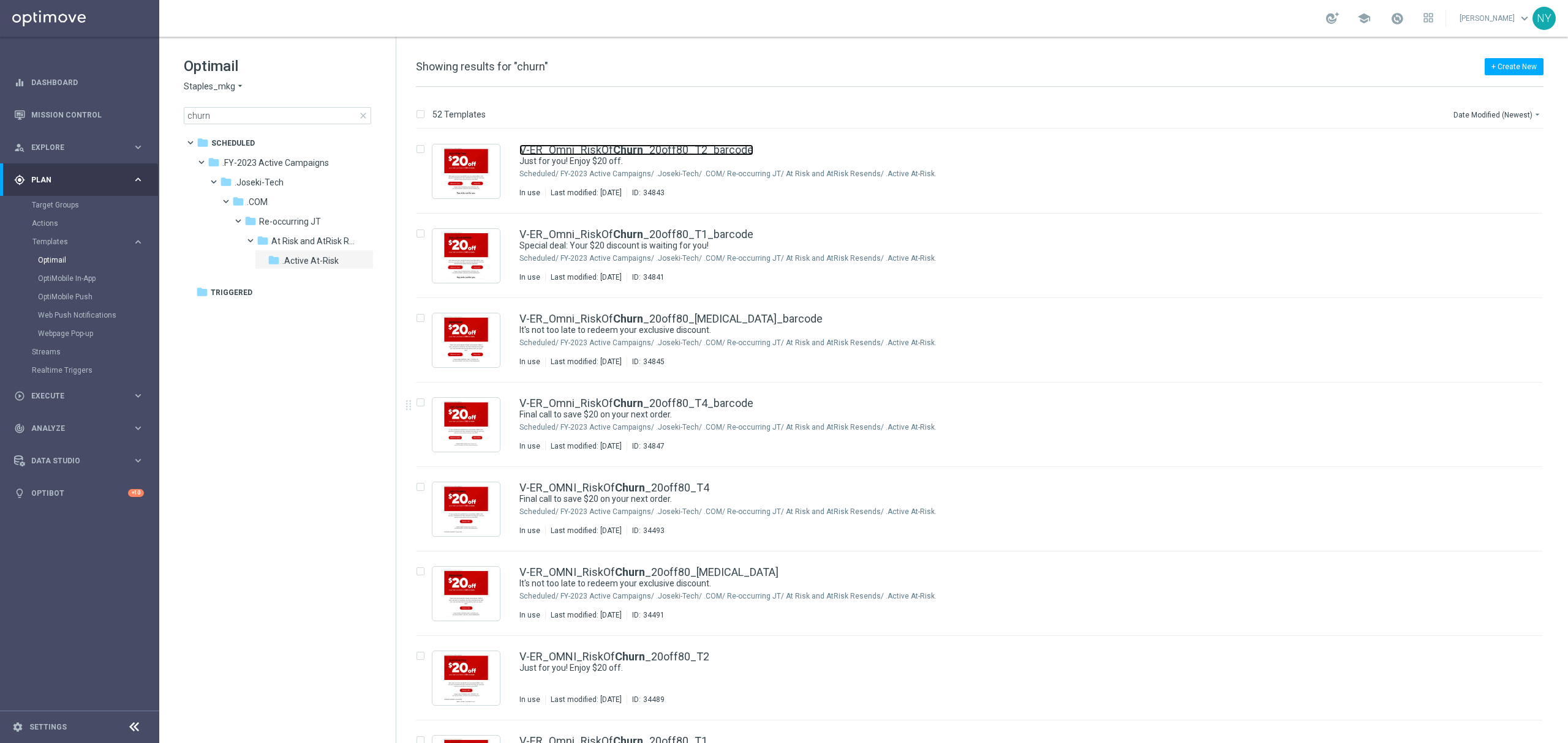
click at [682, 145] on link "V-ER_Omni_RiskOf Churn _20off80_T2_barcode" at bounding box center [636, 149] width 234 height 11
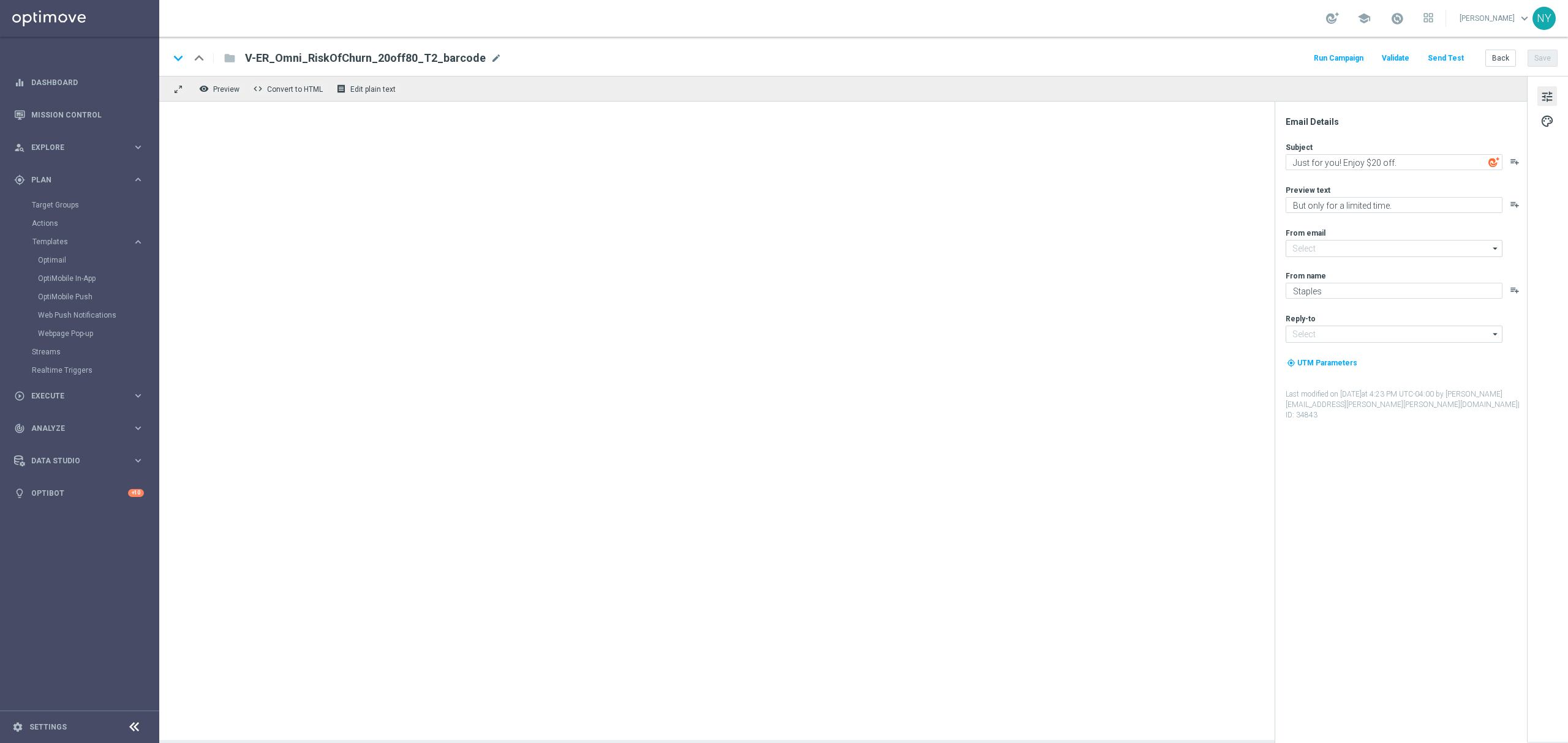
type input "[EMAIL_ADDRESS][DOMAIN_NAME]"
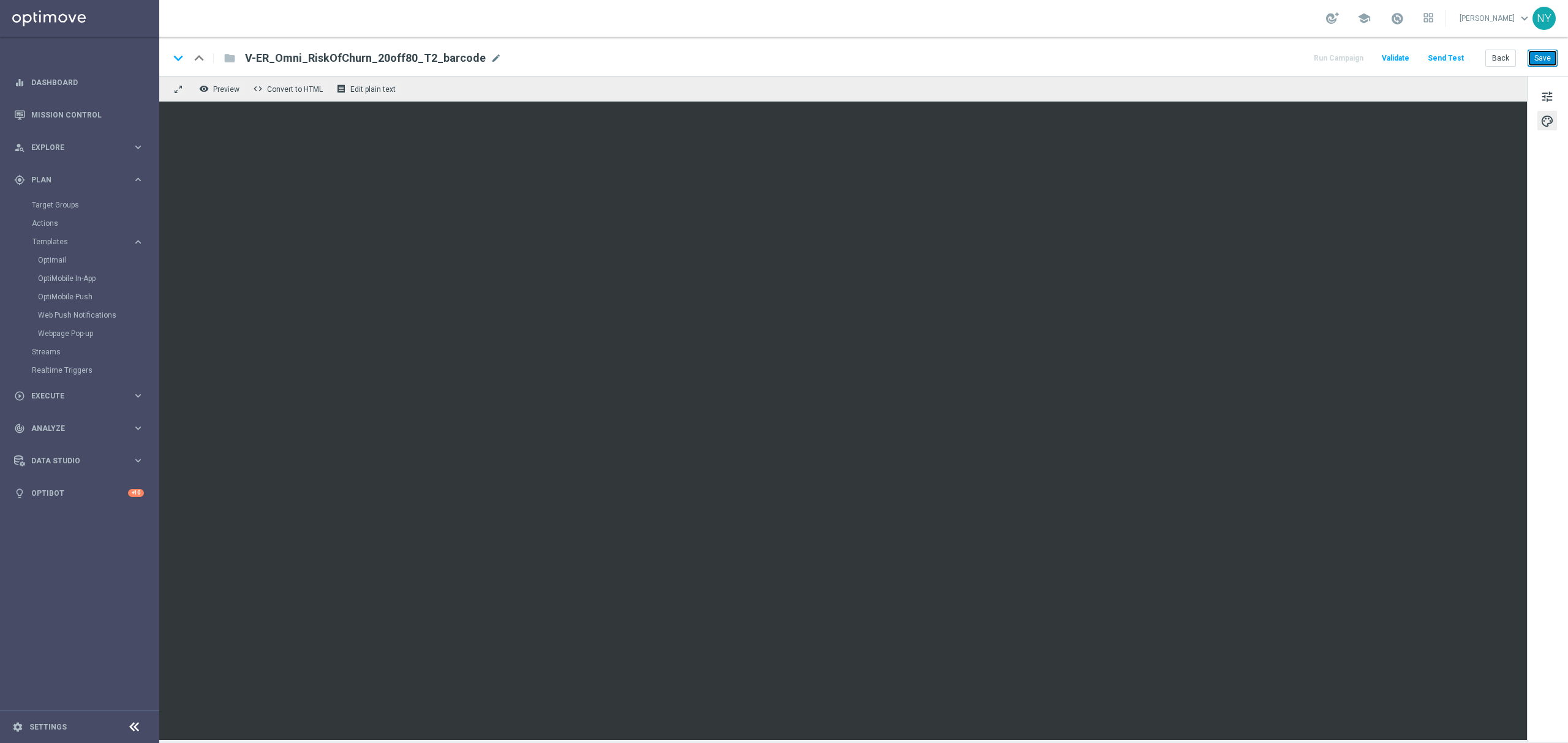
click at [1549, 64] on button "Save" at bounding box center [1543, 58] width 30 height 17
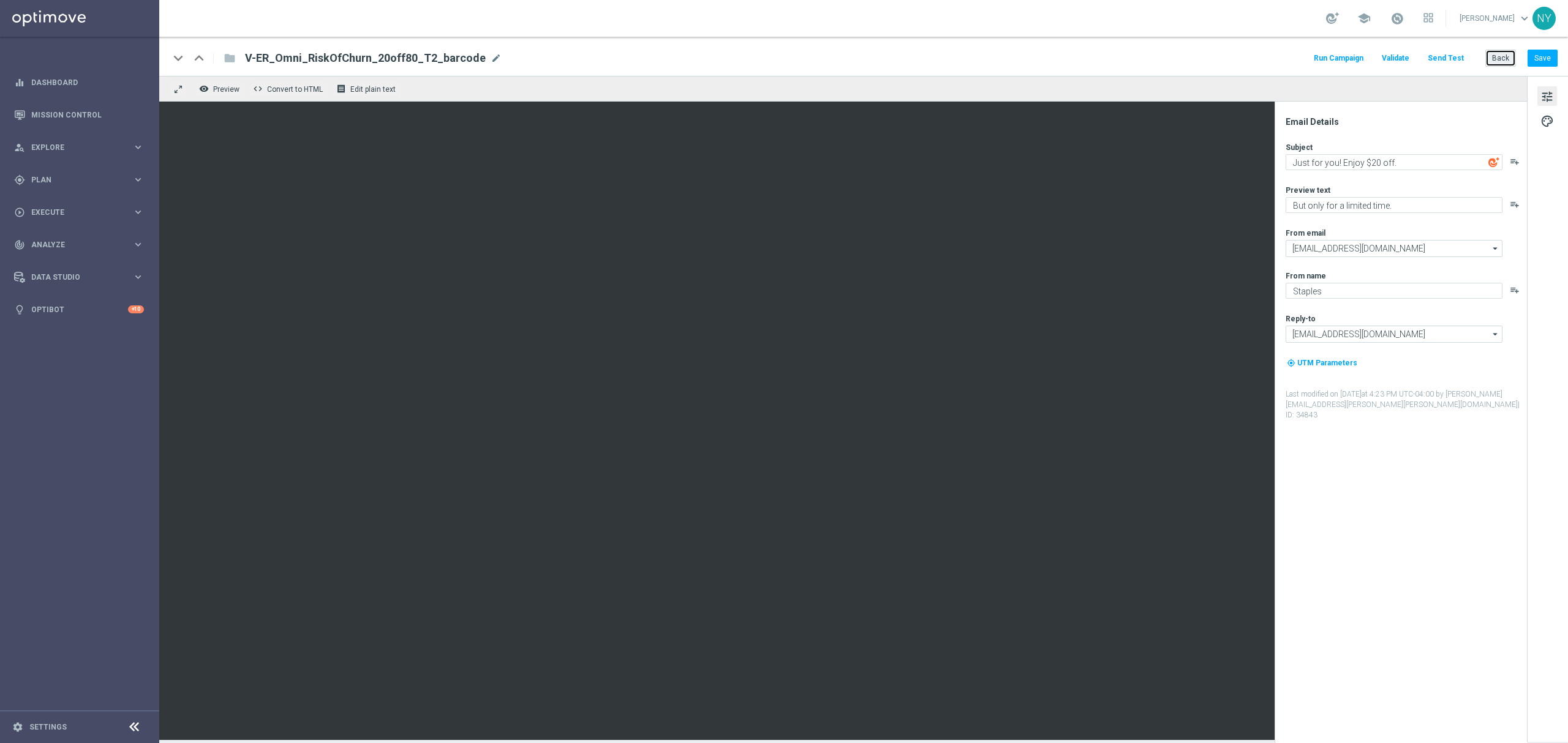
click at [1498, 57] on button "Back" at bounding box center [1501, 58] width 31 height 17
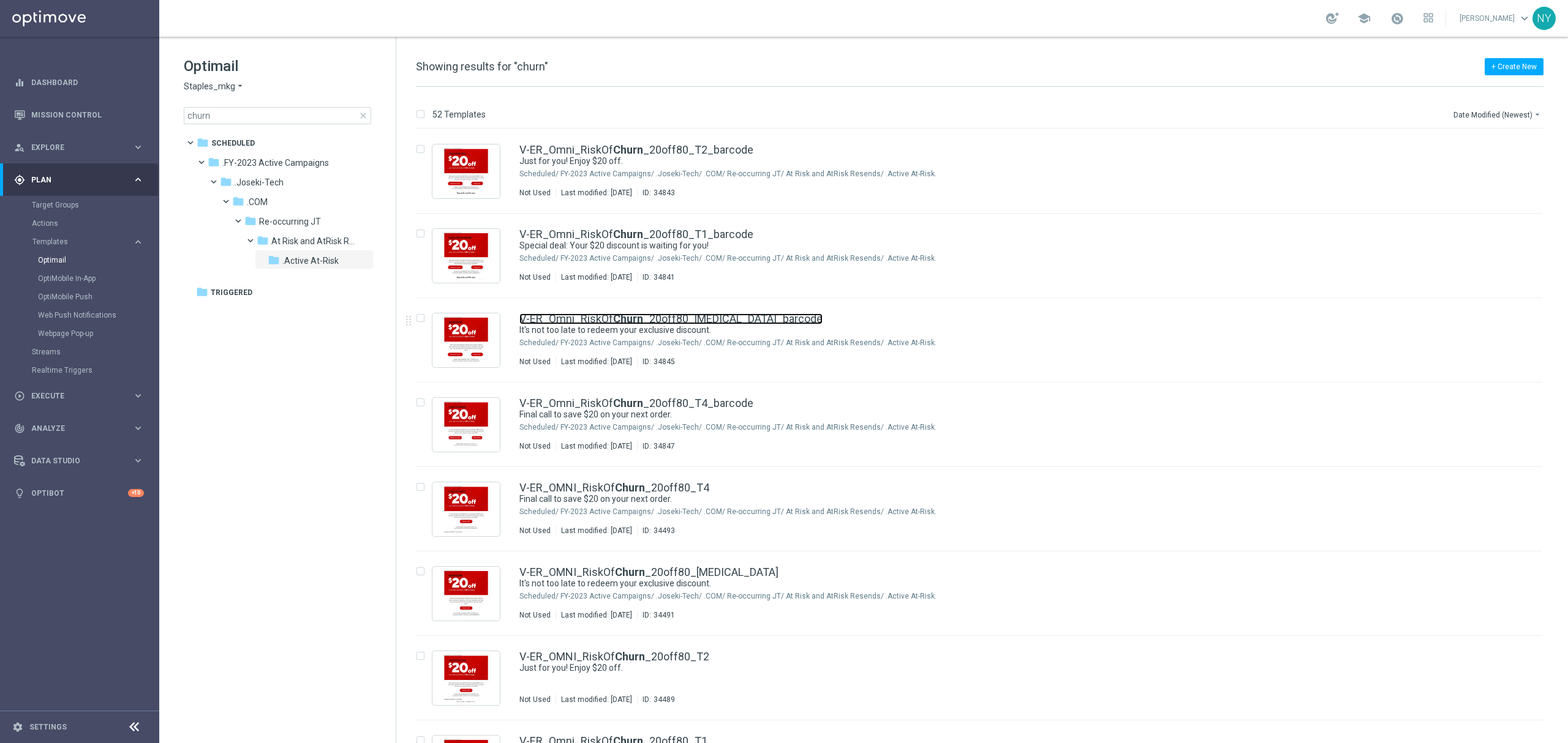
click at [655, 317] on link "V-ER_Omni_RiskOf Churn _20off80_[MEDICAL_DATA]_barcode" at bounding box center [671, 319] width 303 height 11
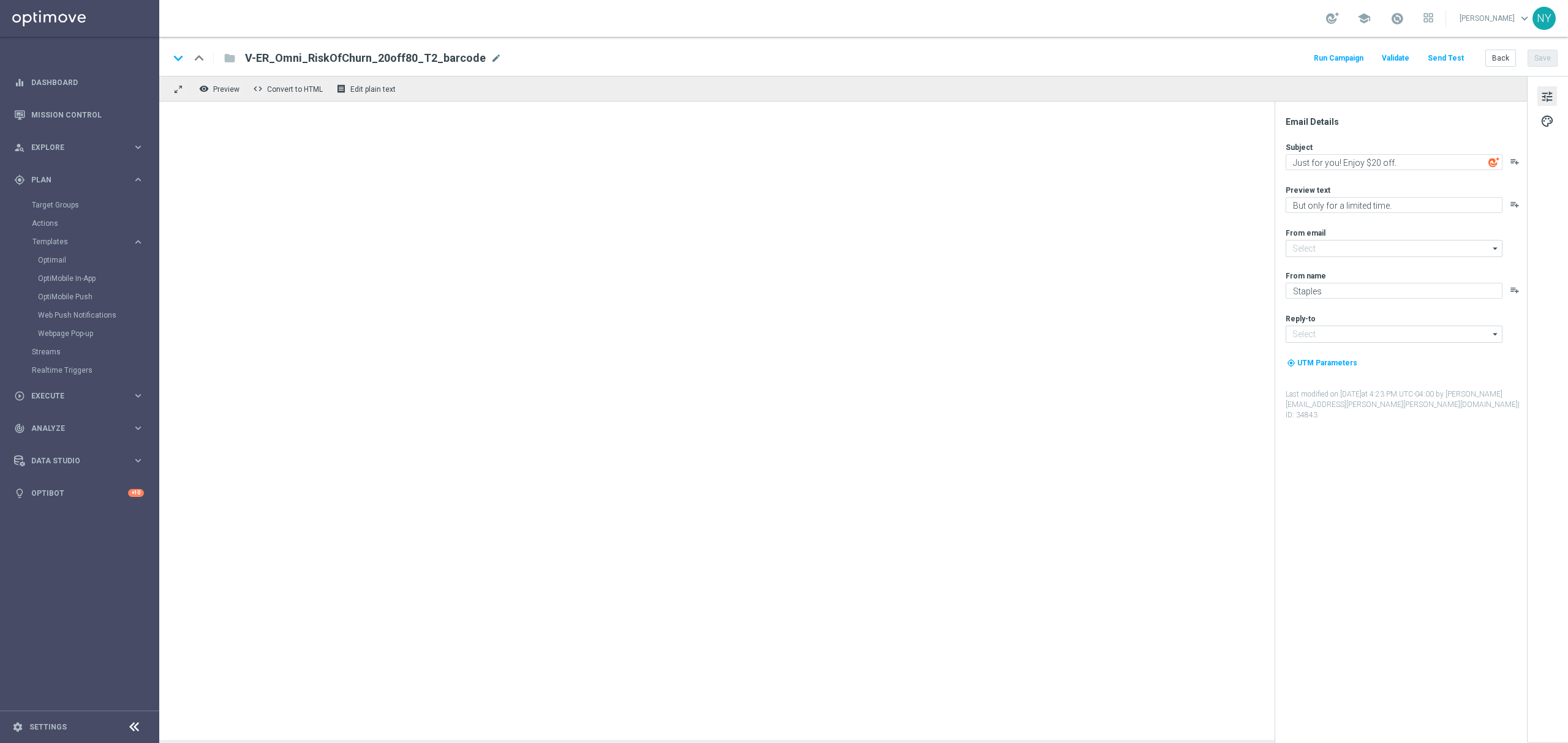
type input "[EMAIL_ADDRESS][DOMAIN_NAME]"
type textarea "It's not too late to redeem your exclusive discount."
type textarea "You've got $20 off your next order."
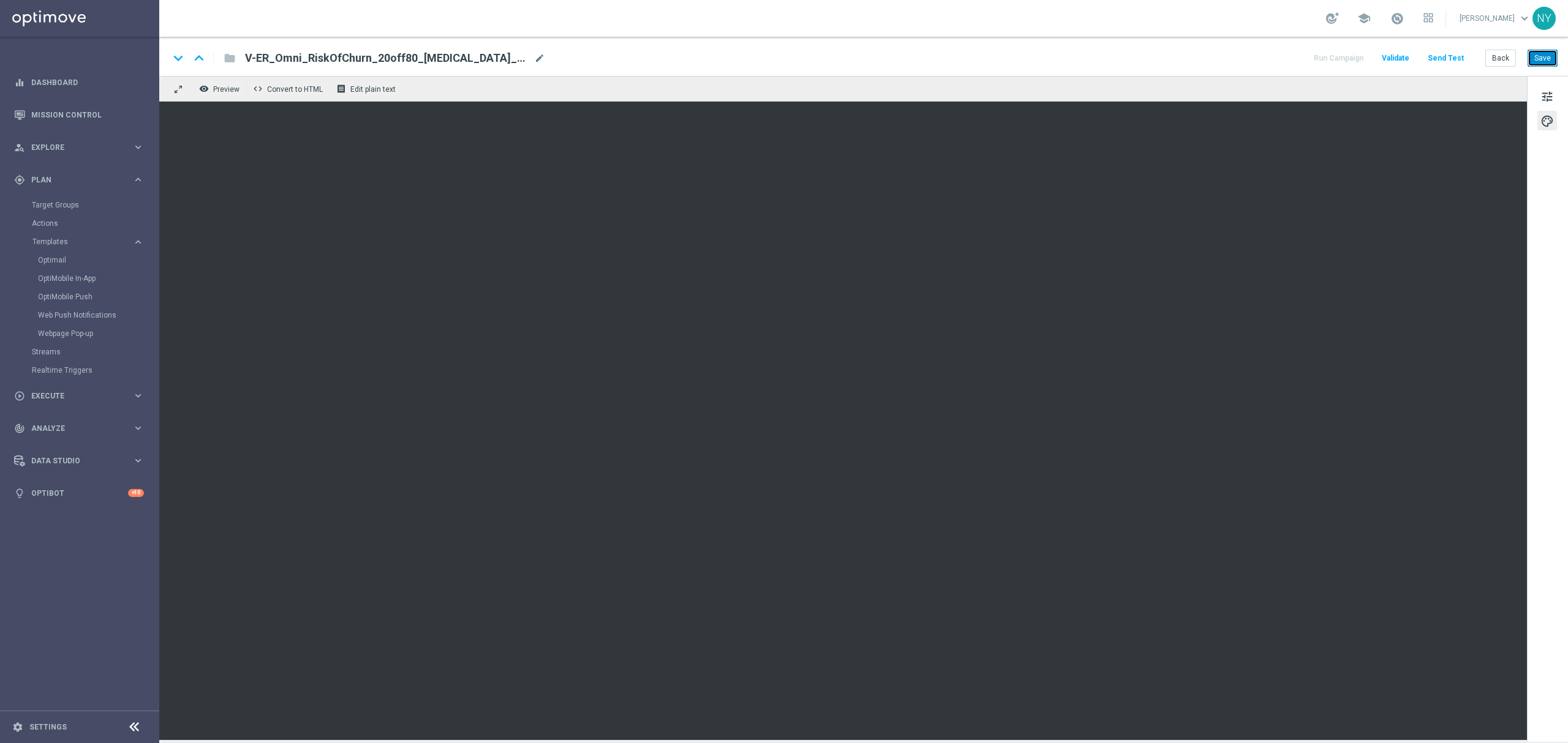
click at [1546, 55] on button "Save" at bounding box center [1543, 58] width 30 height 17
click at [1442, 56] on button "Send Test" at bounding box center [1446, 58] width 40 height 16
click at [1443, 56] on button "Send Test" at bounding box center [1446, 58] width 40 height 16
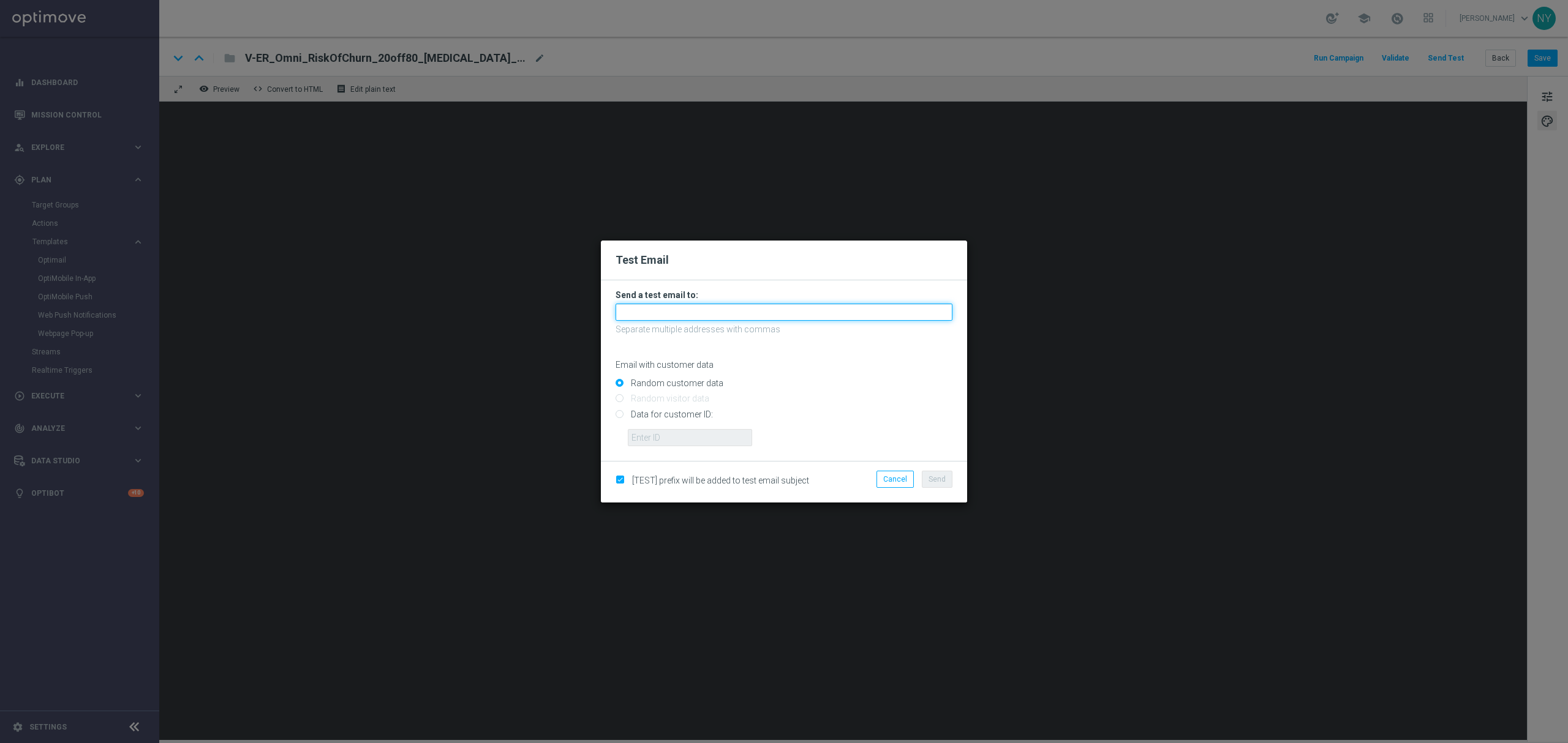
click at [653, 311] on input "text" at bounding box center [784, 313] width 337 height 17
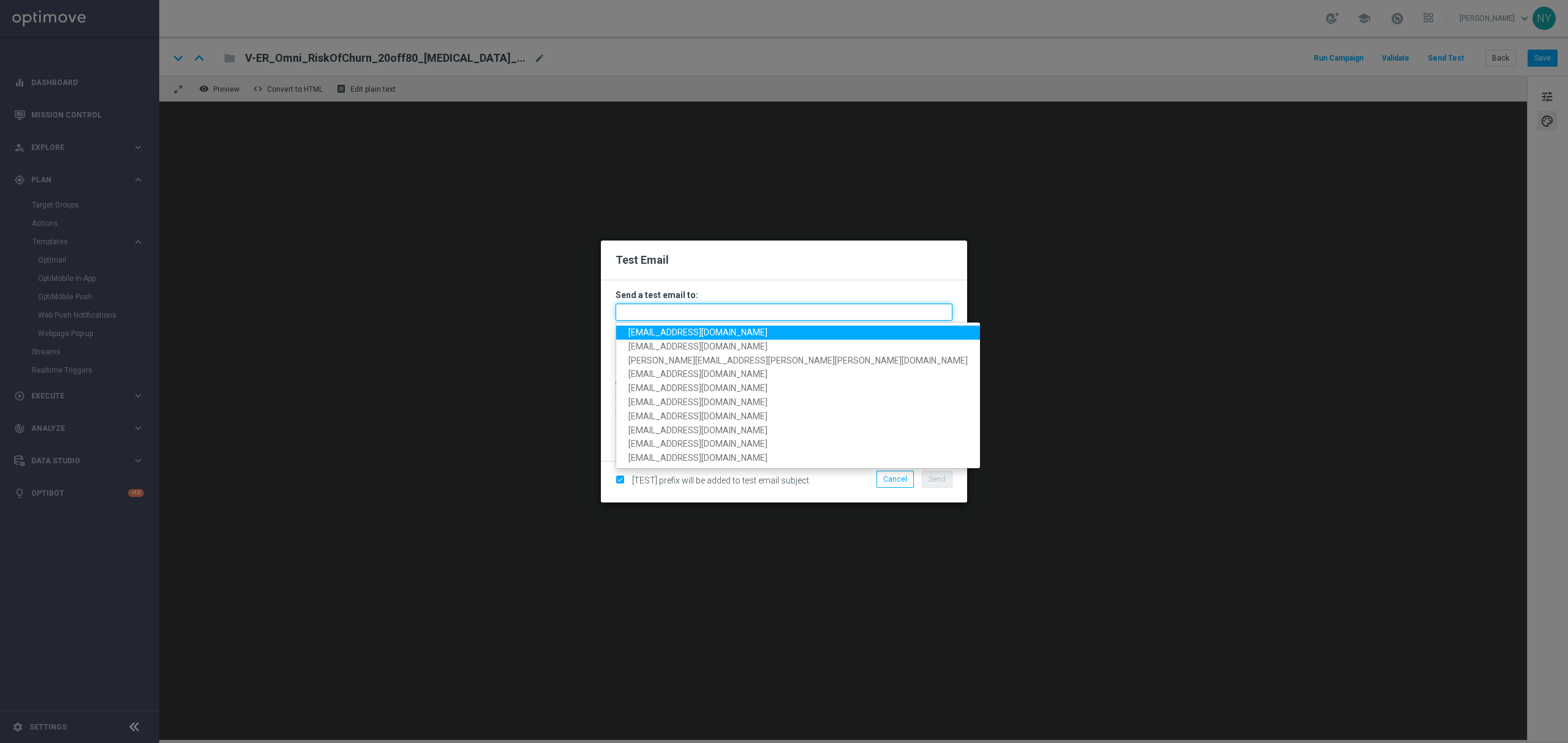
paste input "[EMAIL_ADDRESS][DOMAIN_NAME]"
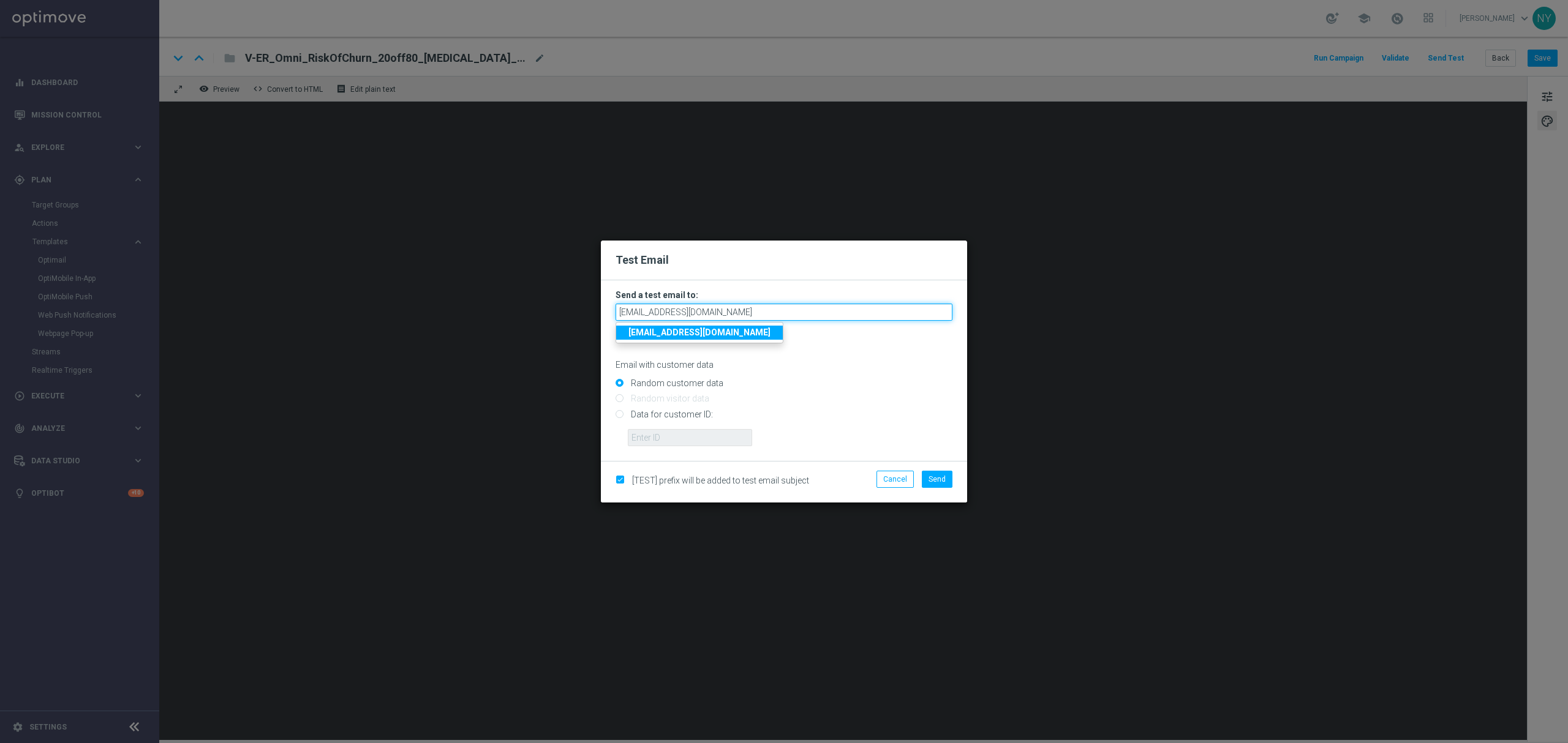
type input "[EMAIL_ADDRESS][DOMAIN_NAME]"
click at [861, 374] on form "Send a test email to: [EMAIL_ADDRESS][DOMAIN_NAME] [EMAIL_ADDRESS][DOMAIN_NAME]…" at bounding box center [784, 368] width 337 height 157
click at [618, 415] on input "Data for customer ID:" at bounding box center [784, 419] width 337 height 17
radio input "true"
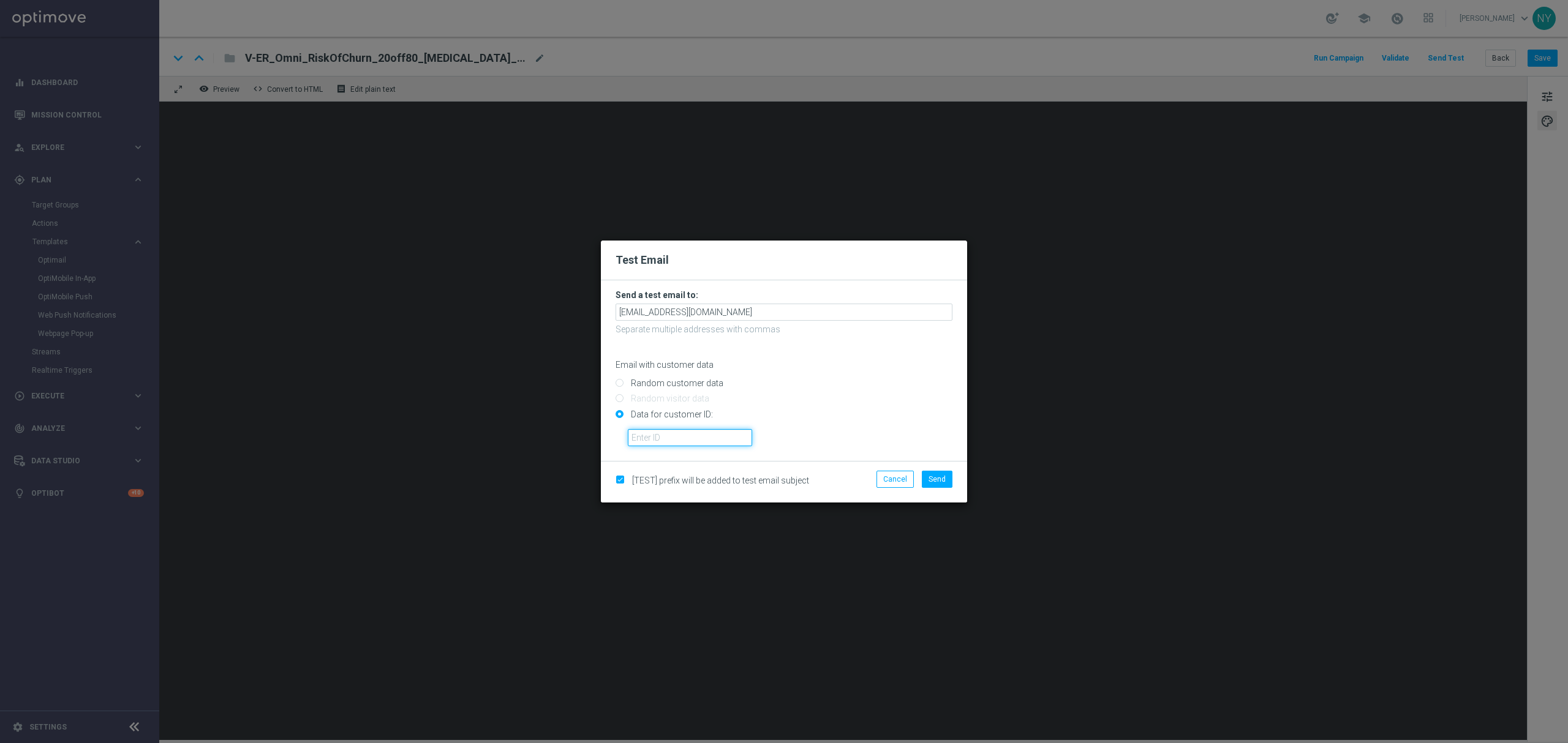
click at [679, 439] on input "text" at bounding box center [690, 438] width 124 height 17
paste input "10000020539"
type input "10000020539"
click at [936, 478] on span "Send" at bounding box center [937, 480] width 17 height 9
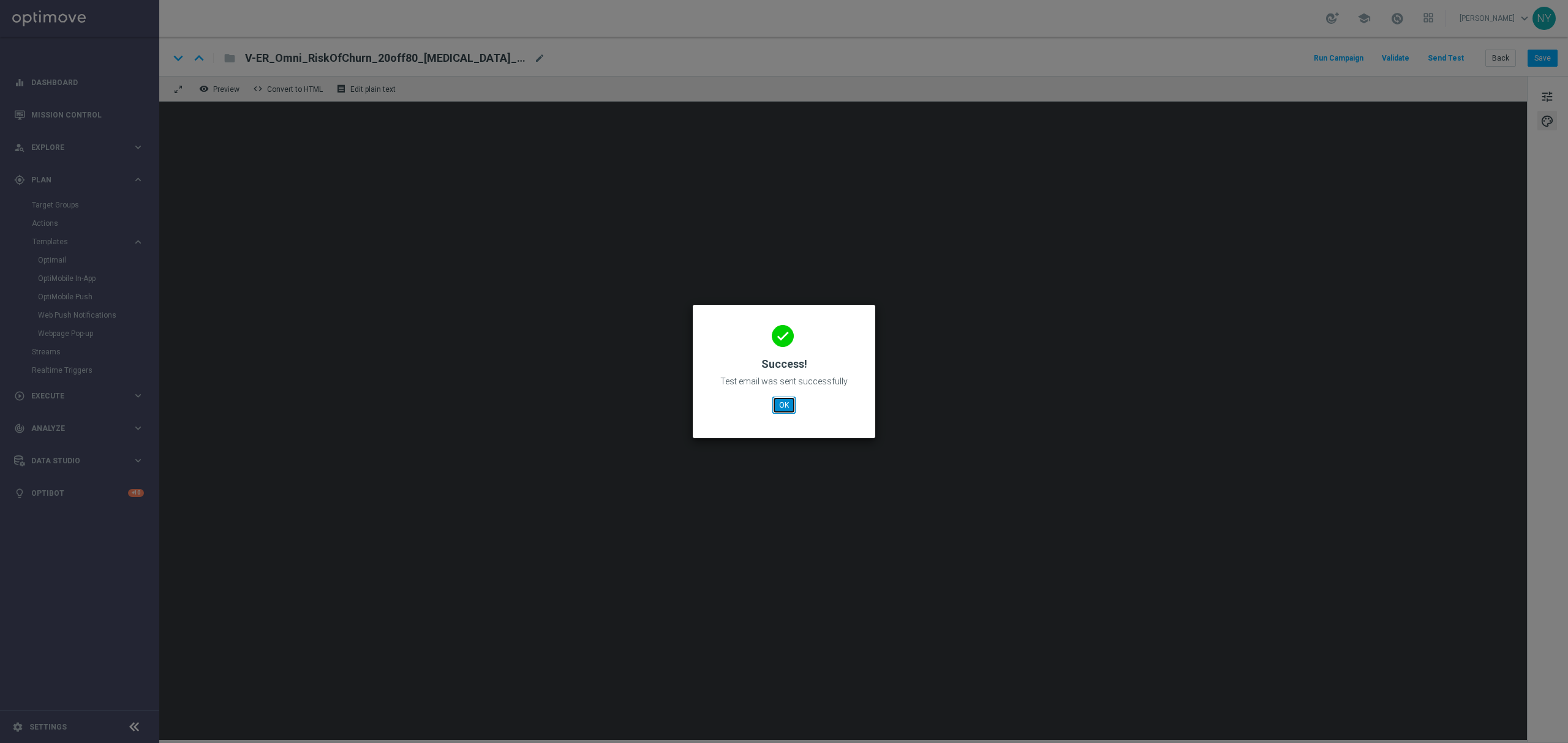
click at [785, 399] on button "OK" at bounding box center [784, 406] width 23 height 17
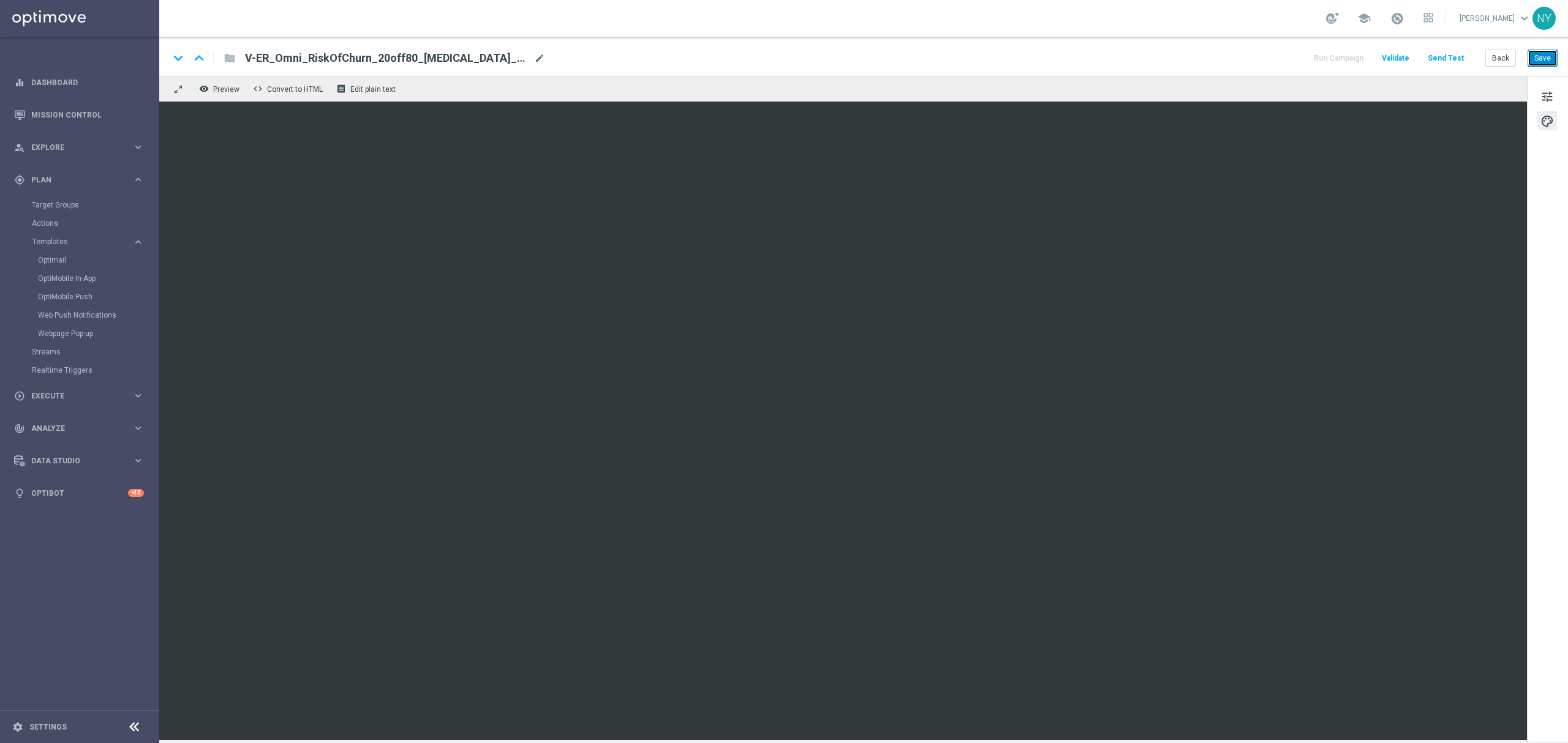
click at [1540, 52] on button "Save" at bounding box center [1543, 58] width 30 height 17
